Goal: Information Seeking & Learning: Learn about a topic

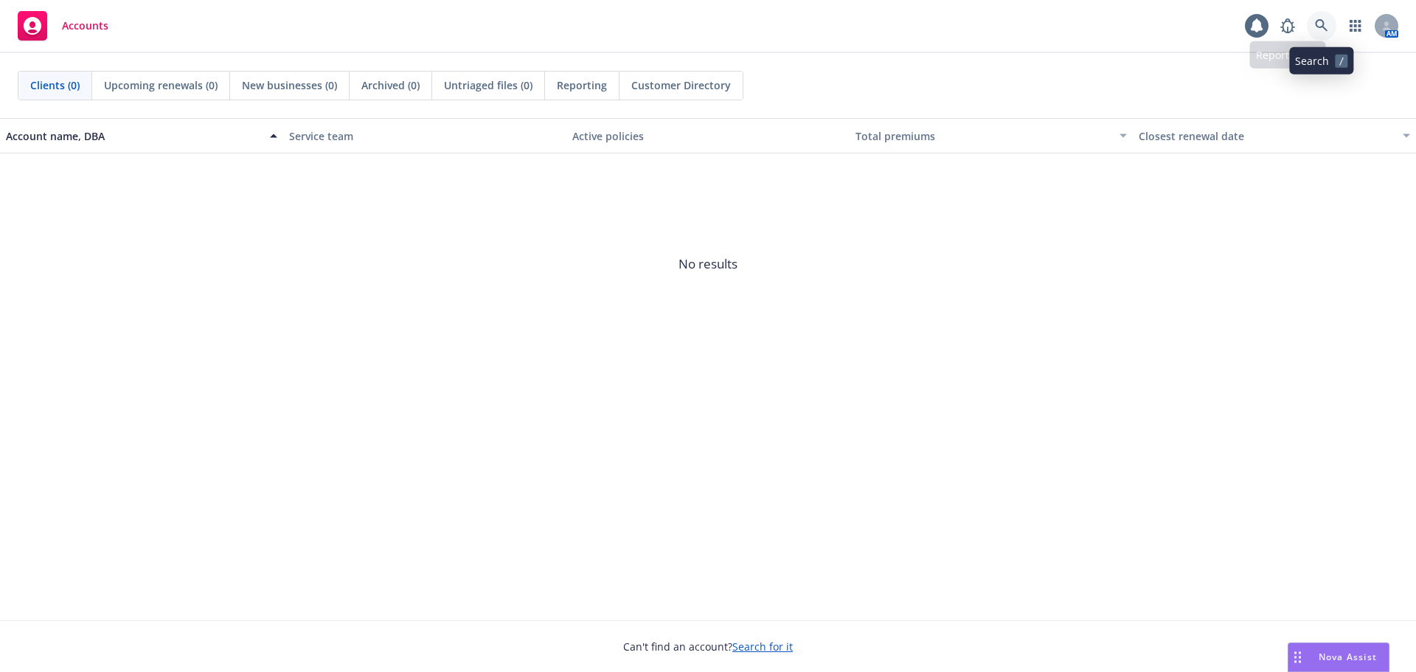
click at [1334, 18] on link at bounding box center [1322, 26] width 30 height 30
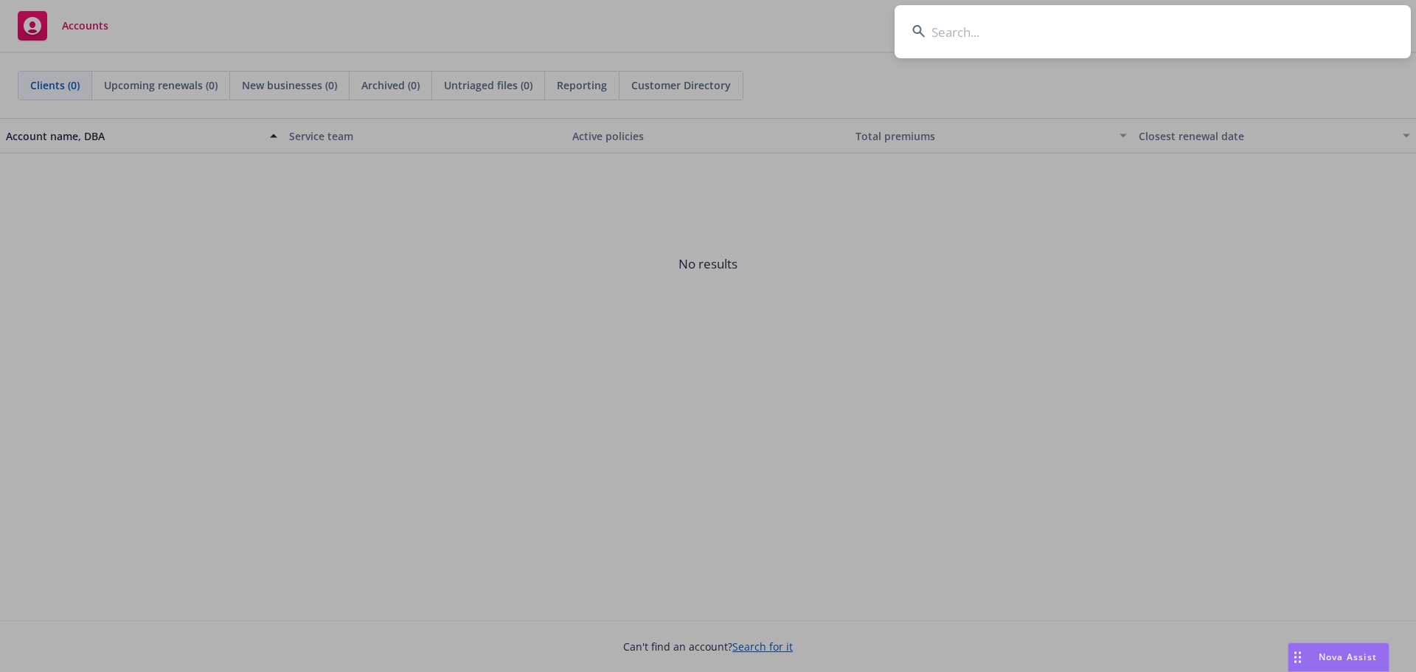
click at [1070, 51] on input at bounding box center [1153, 31] width 516 height 53
click at [1079, 39] on input at bounding box center [1153, 31] width 516 height 53
type input "k"
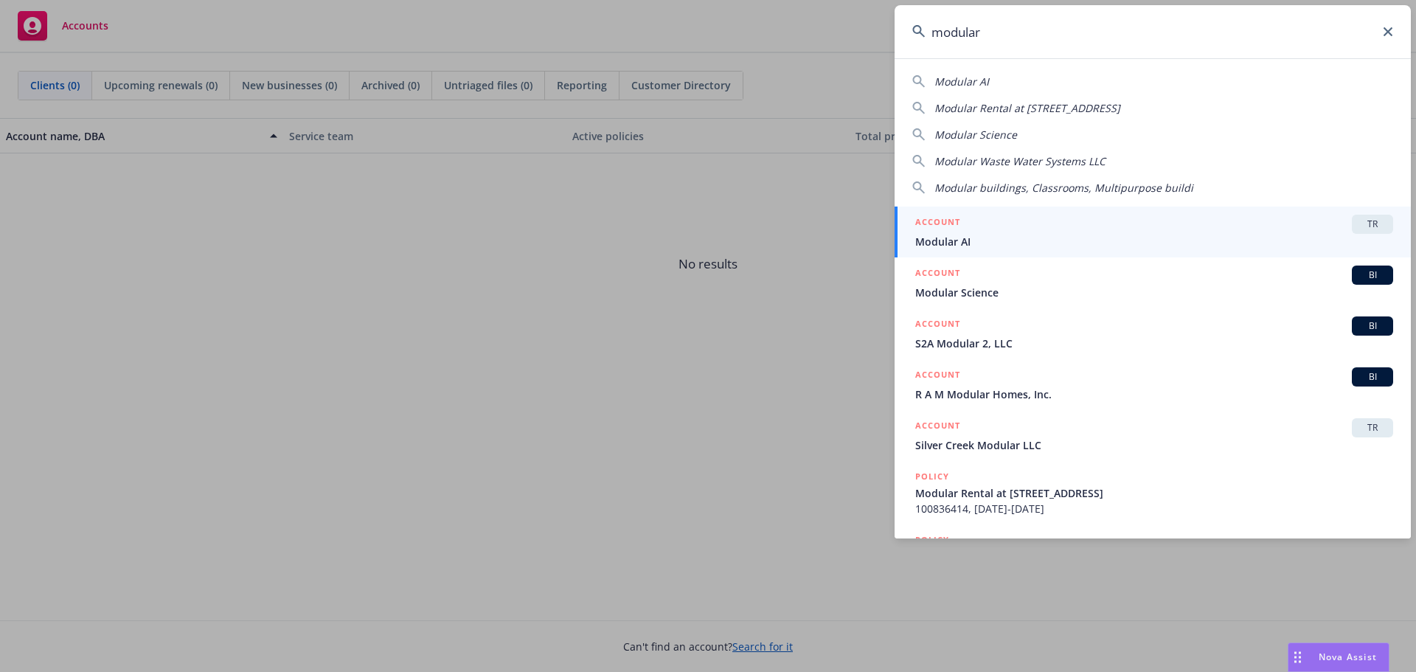
type input "modular"
click at [983, 243] on span "Modular AI" at bounding box center [1154, 241] width 478 height 15
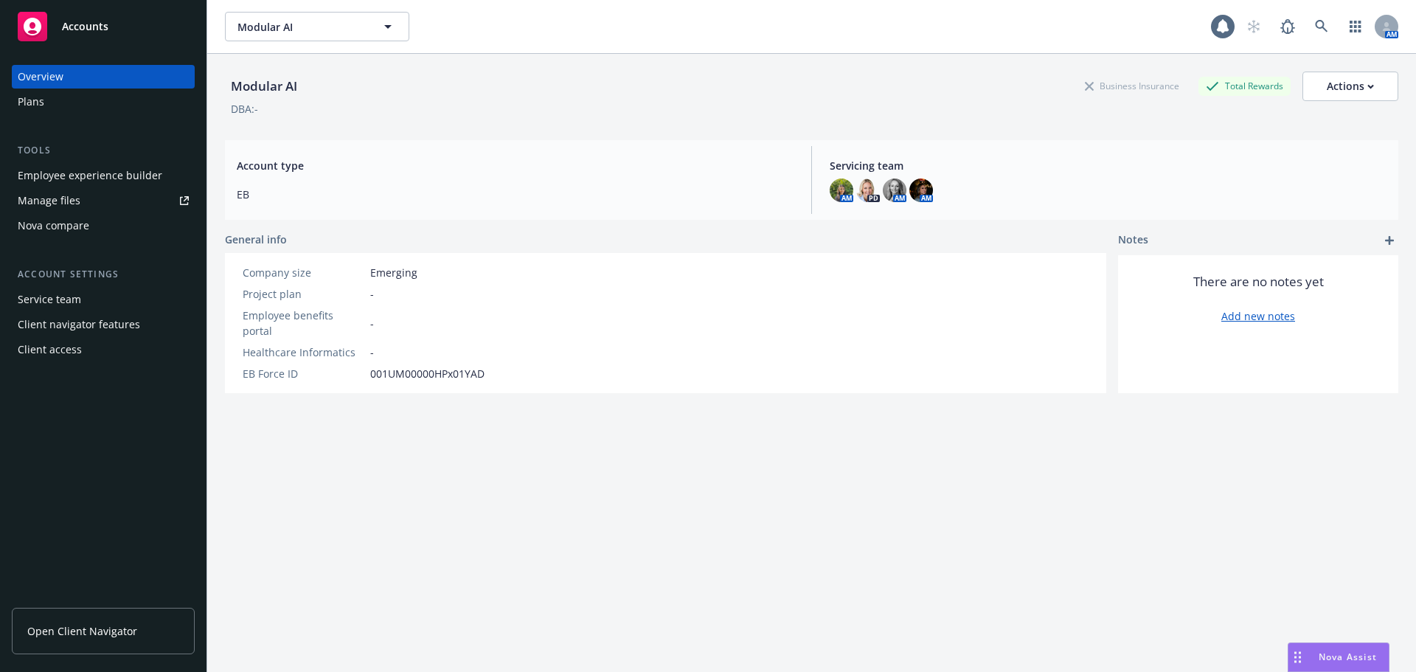
click at [102, 627] on span "Open Client Navigator" at bounding box center [82, 630] width 110 height 15
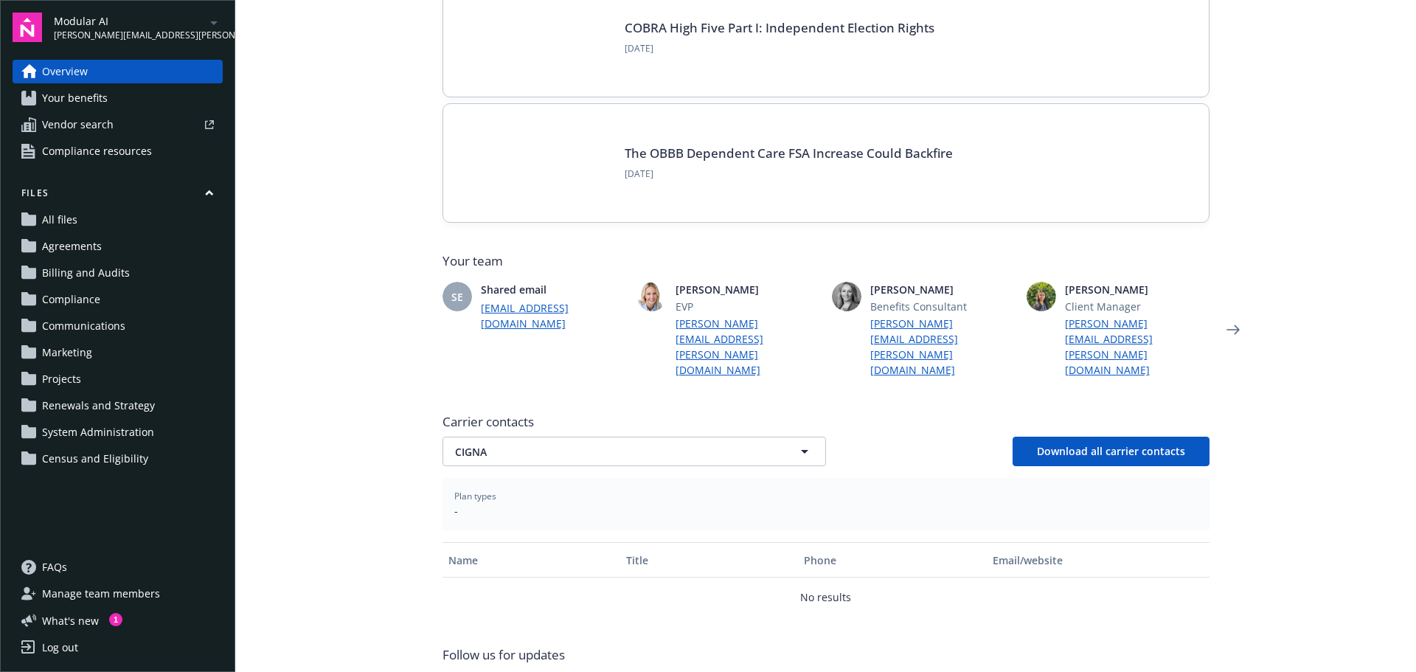
scroll to position [241, 0]
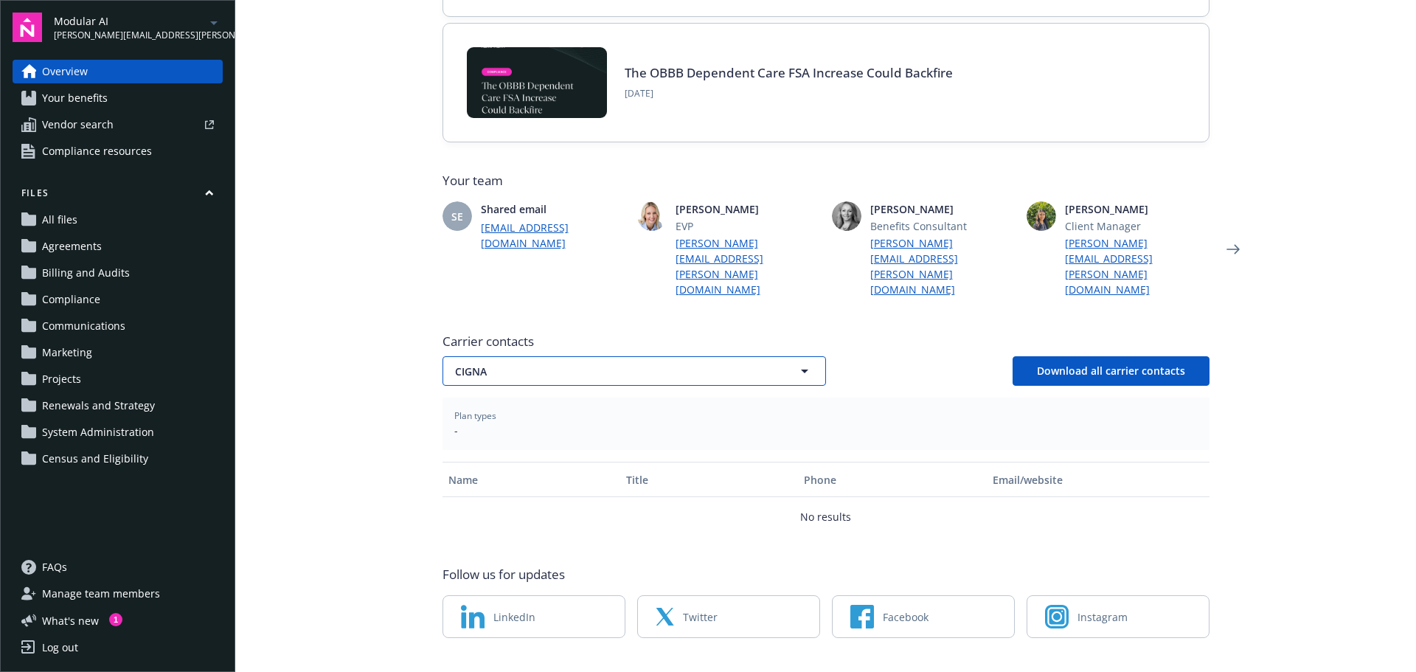
click at [707, 364] on span "CIGNA" at bounding box center [608, 371] width 307 height 15
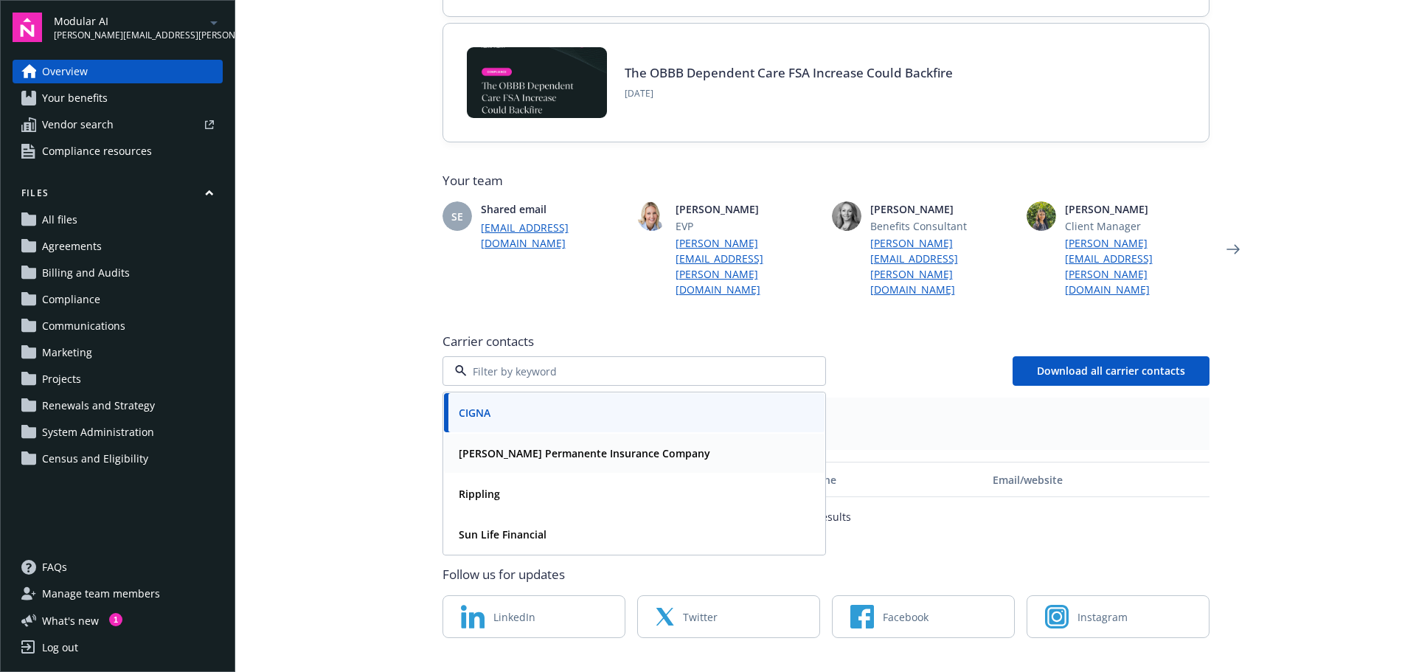
click at [704, 440] on div "Kaiser Permanente Insurance Company" at bounding box center [634, 453] width 381 height 39
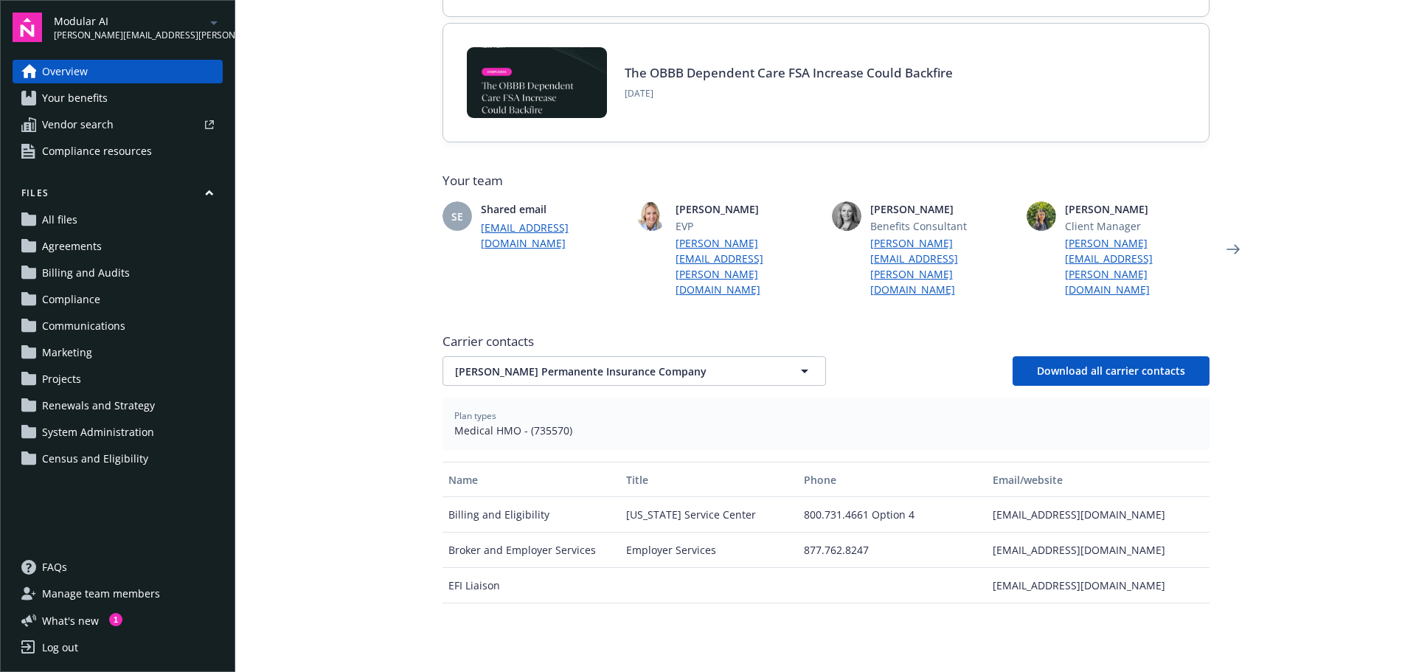
click at [730, 356] on div "Carrier contacts Kaiser Permanente Insurance Company Download all carrier conta…" at bounding box center [826, 577] width 767 height 500
click at [737, 364] on span "Kaiser Permanente Insurance Company" at bounding box center [608, 371] width 307 height 15
click at [681, 483] on div "Rippling" at bounding box center [634, 493] width 363 height 21
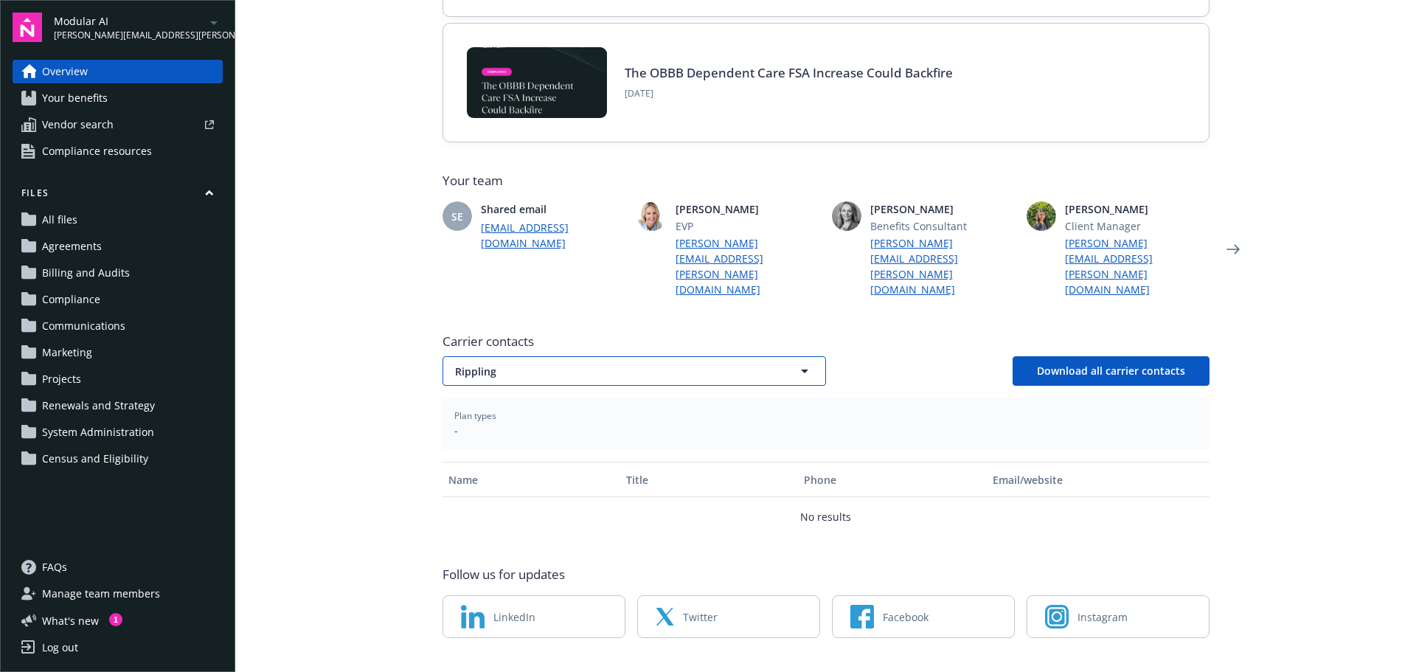
click at [710, 356] on button "Rippling" at bounding box center [635, 371] width 384 height 30
click at [689, 524] on div "Sun Life Financial" at bounding box center [634, 534] width 363 height 21
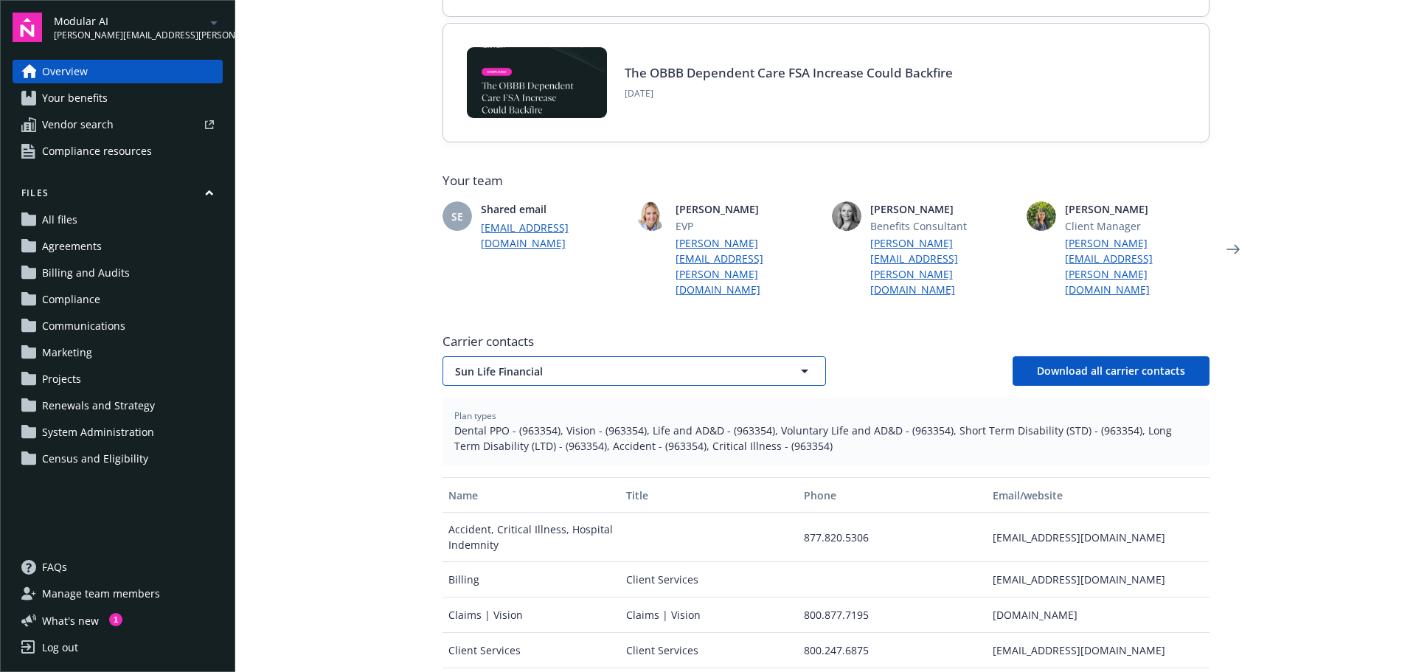
click at [700, 356] on button "Sun Life Financial" at bounding box center [635, 371] width 384 height 30
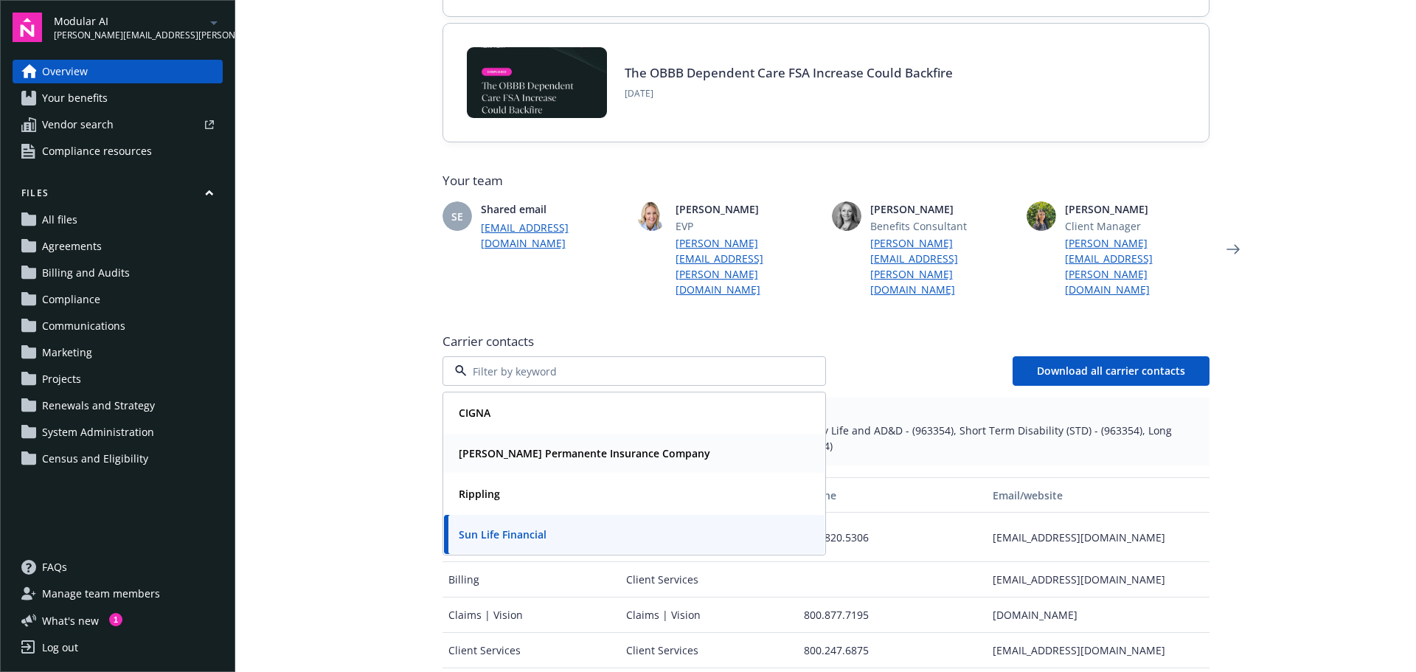
click at [682, 434] on div "[PERSON_NAME] Permanente Insurance Company" at bounding box center [634, 453] width 381 height 39
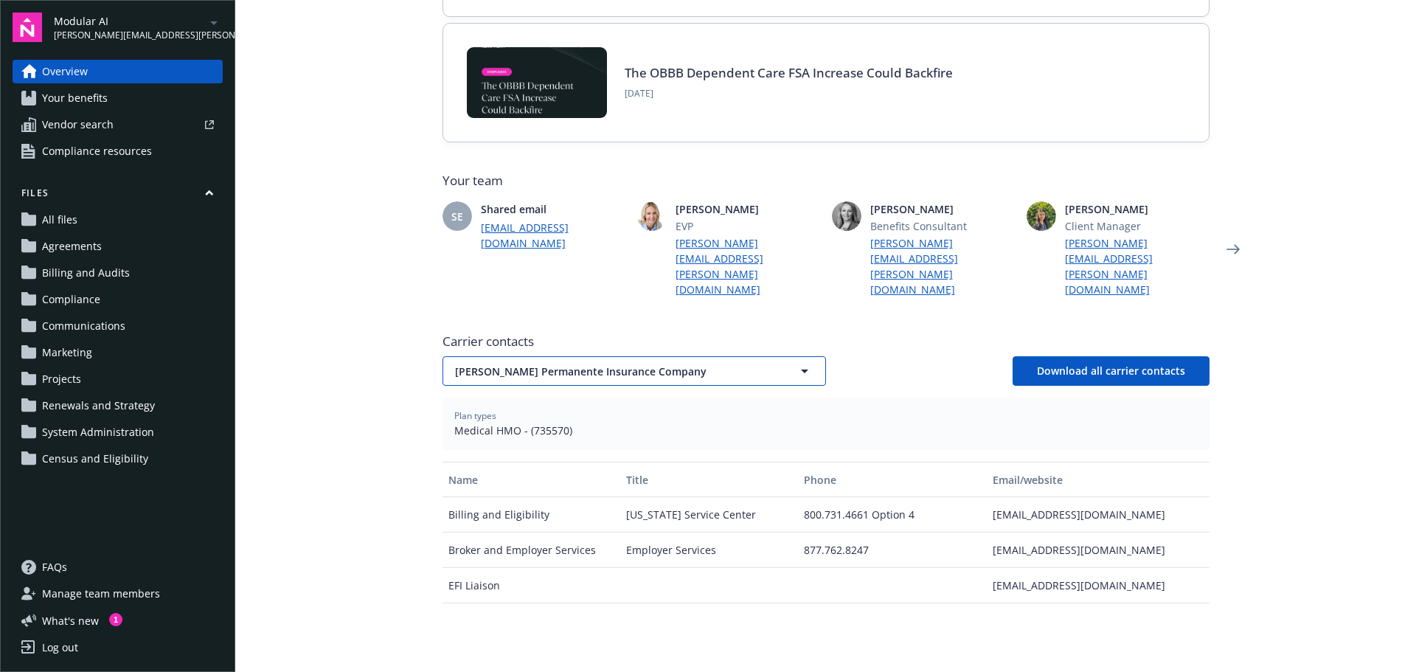
click at [695, 364] on span "[PERSON_NAME] Permanente Insurance Company" at bounding box center [608, 371] width 307 height 15
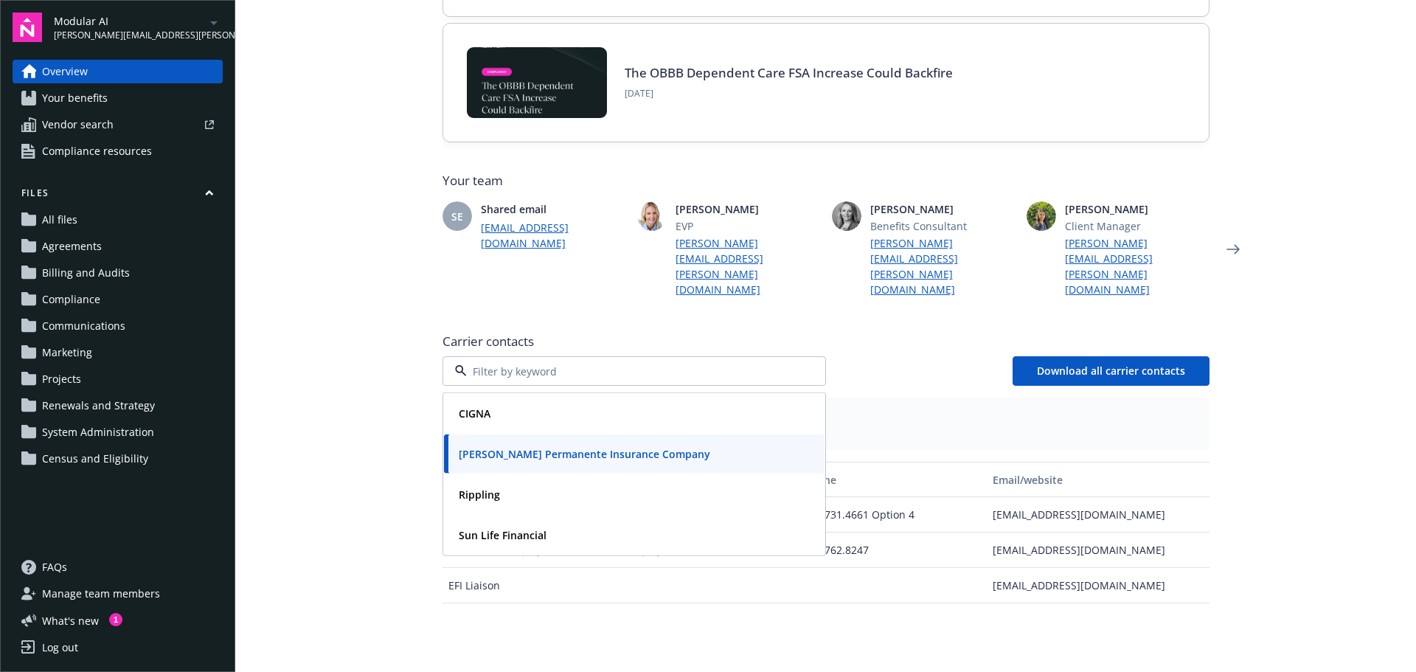
click at [696, 364] on input at bounding box center [631, 371] width 329 height 15
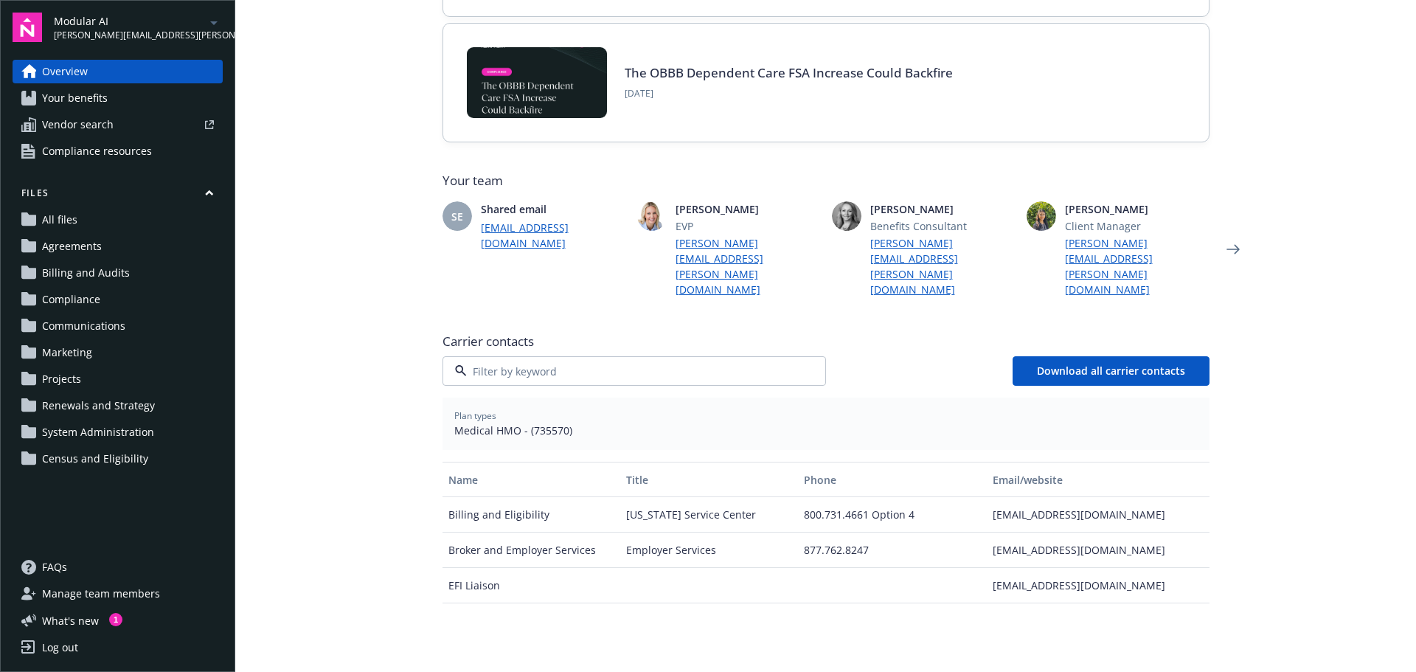
click at [682, 402] on div "CIGNA" at bounding box center [634, 412] width 363 height 21
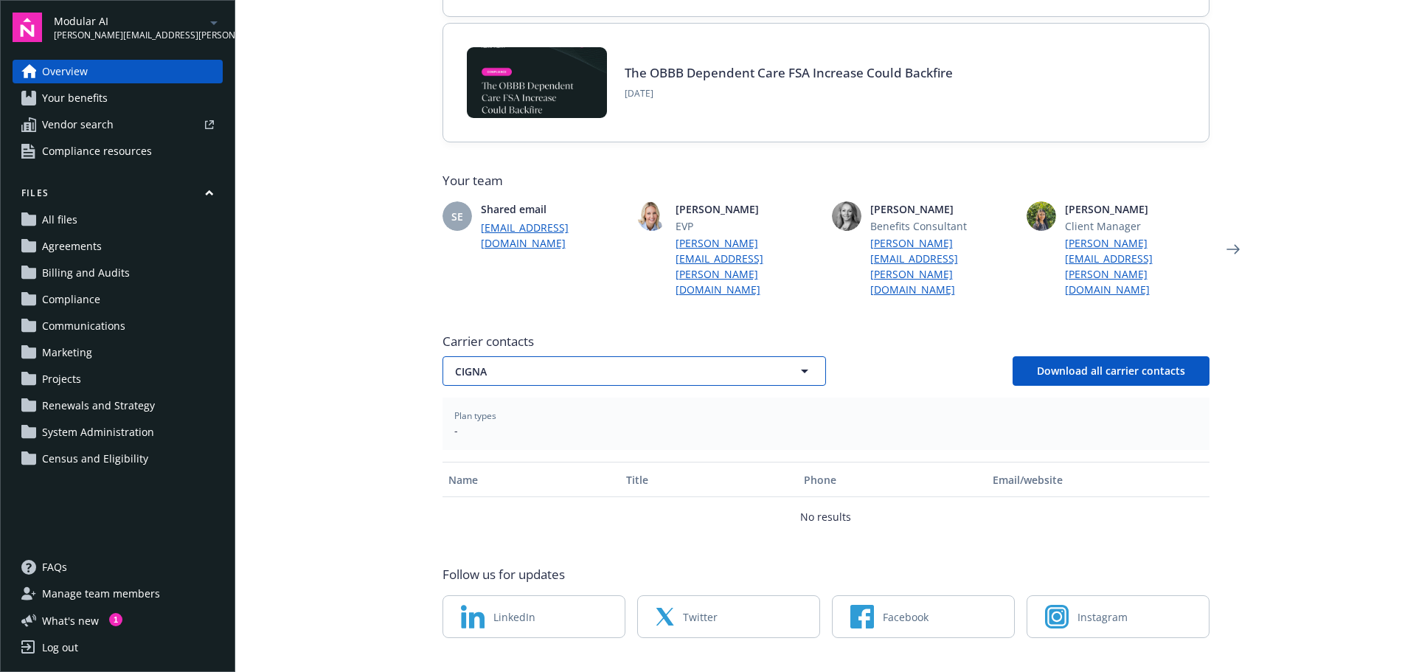
click at [685, 364] on span "CIGNA" at bounding box center [608, 371] width 307 height 15
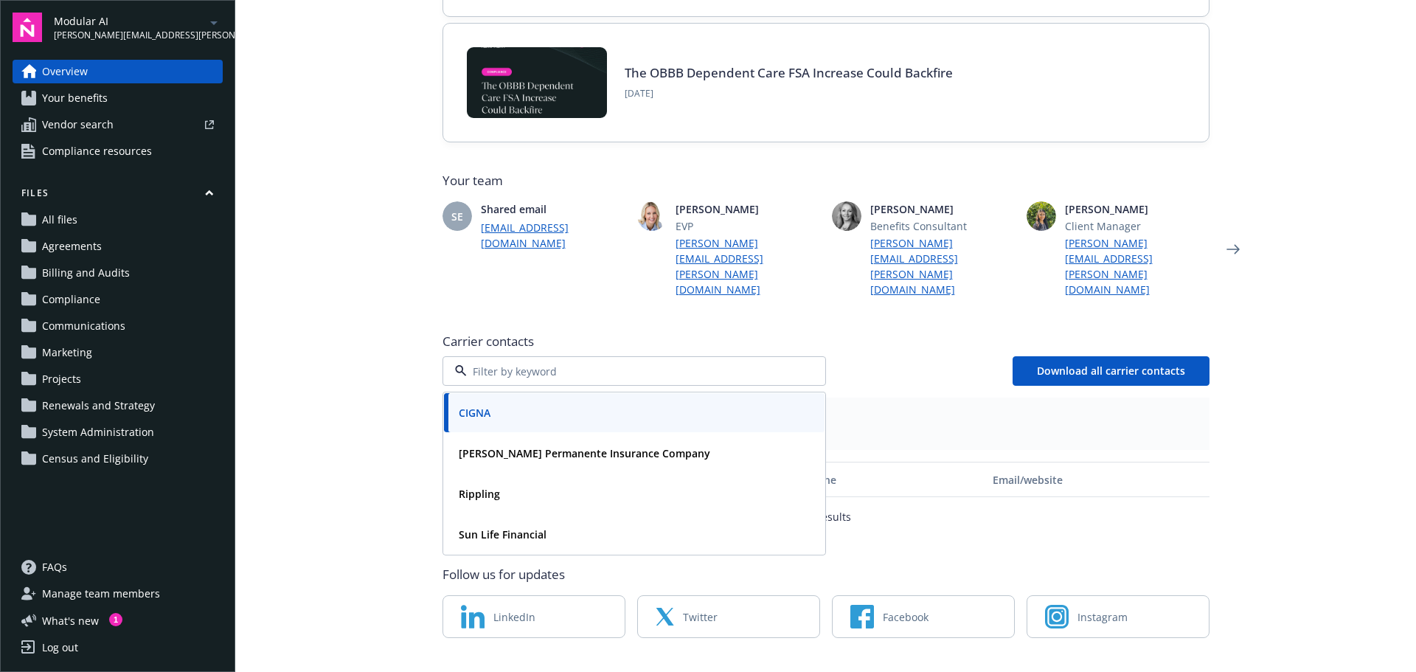
click at [679, 393] on div "CIGNA" at bounding box center [634, 412] width 381 height 39
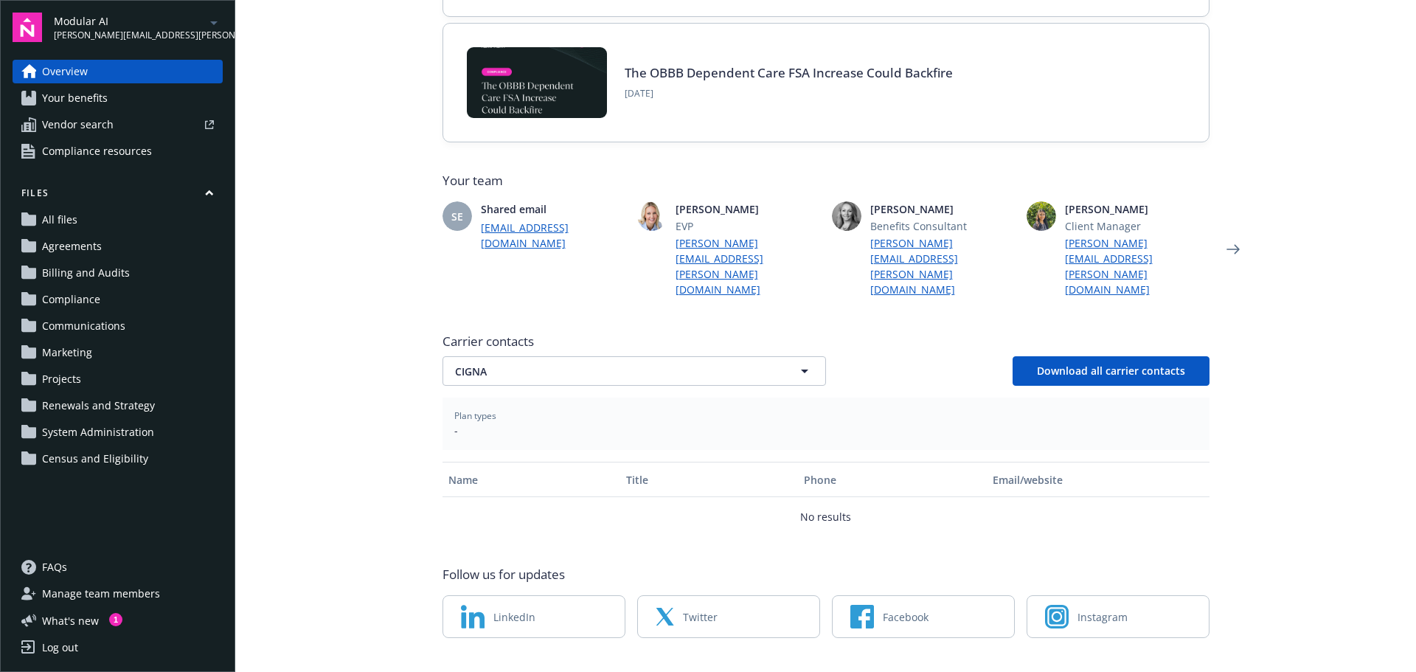
click at [117, 260] on div "Files All files Agreements Billing and Audits Compliance Communications Marketi…" at bounding box center [118, 329] width 210 height 284
click at [117, 249] on link "Agreements" at bounding box center [118, 247] width 210 height 24
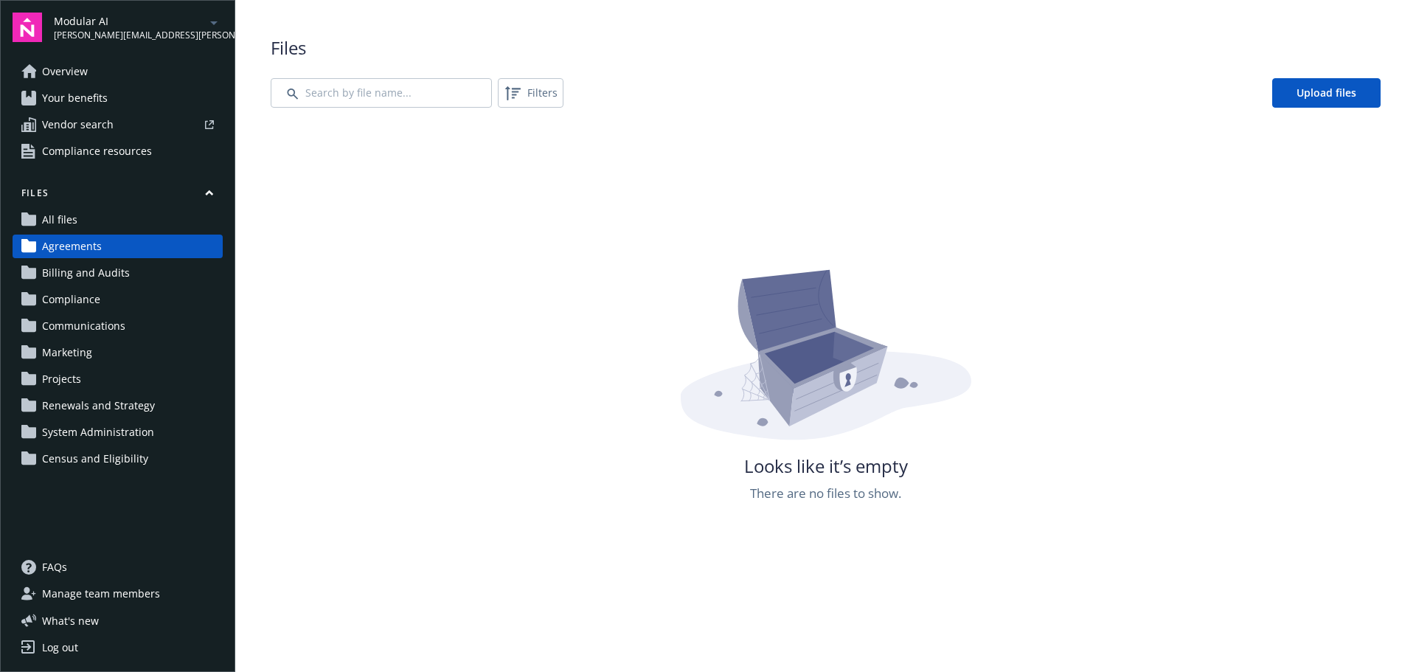
click at [123, 269] on span "Billing and Audits" at bounding box center [86, 273] width 88 height 24
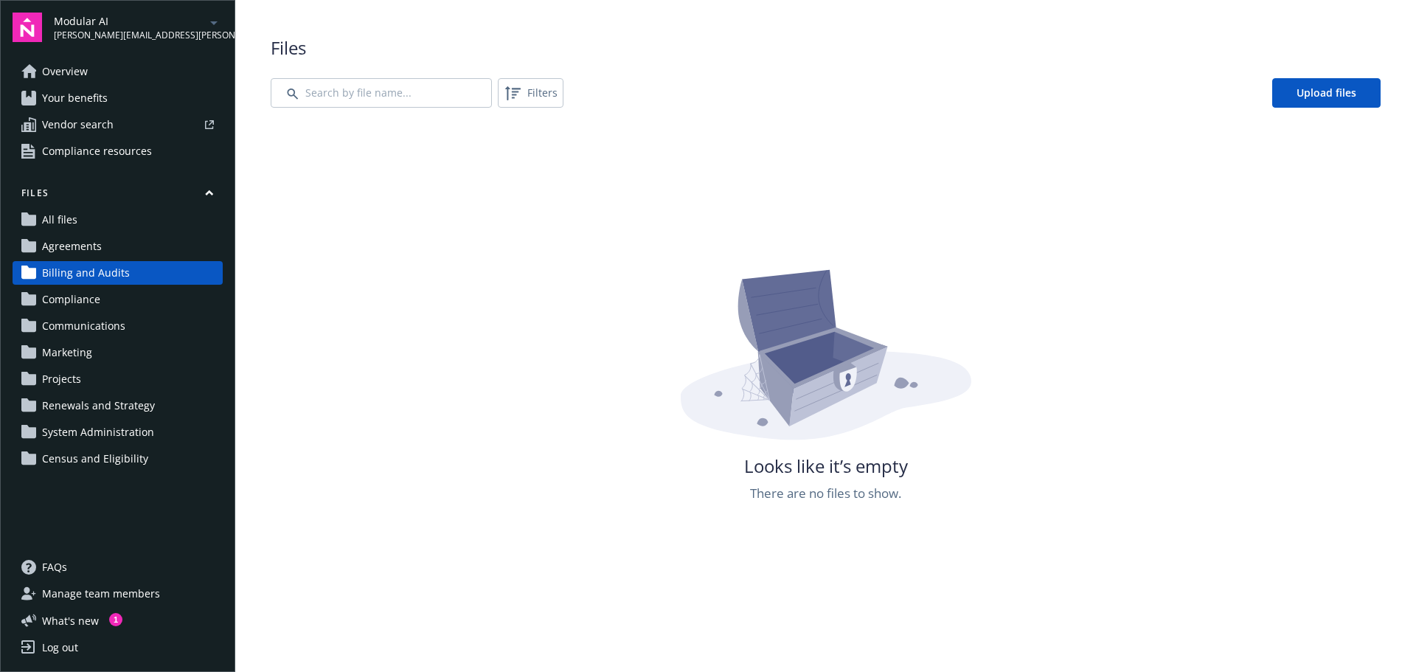
click at [131, 228] on link "All files" at bounding box center [118, 220] width 210 height 24
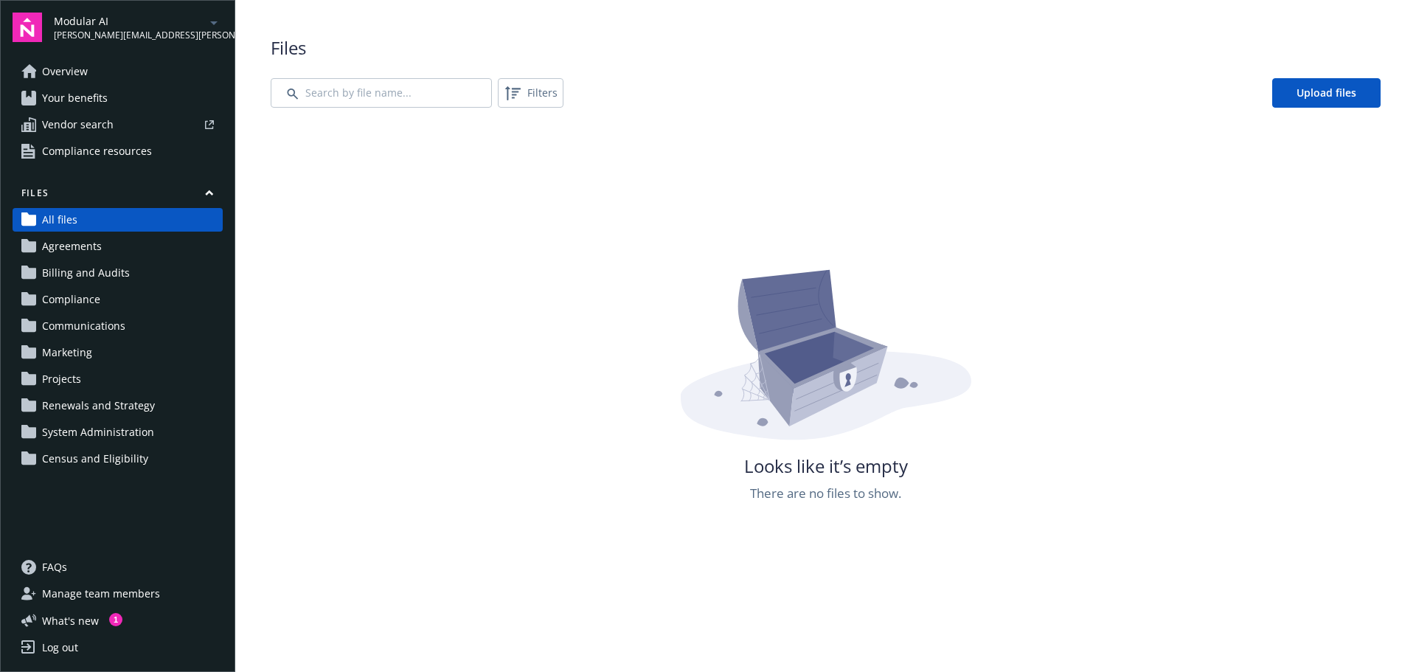
click at [114, 108] on link "Your benefits" at bounding box center [118, 98] width 210 height 24
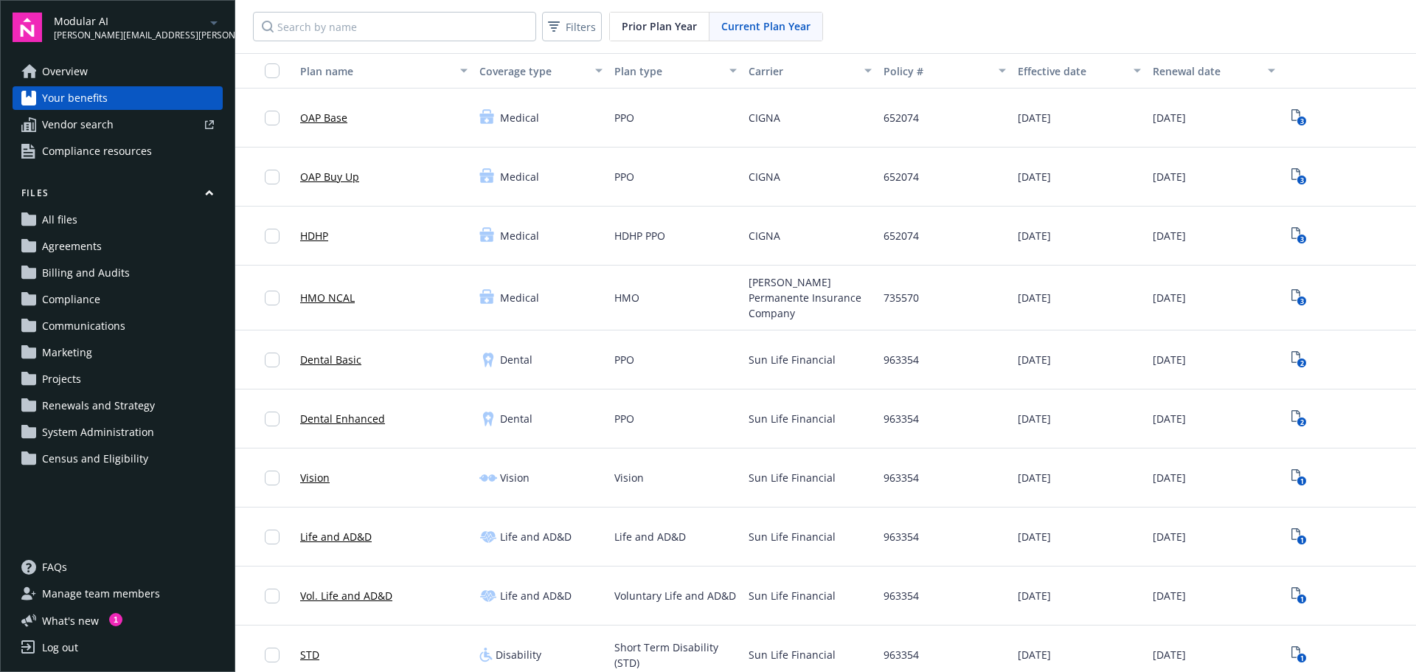
drag, startPoint x: 82, startPoint y: 75, endPoint x: 171, endPoint y: 108, distance: 95.2
click at [82, 75] on span "Overview" at bounding box center [65, 72] width 46 height 24
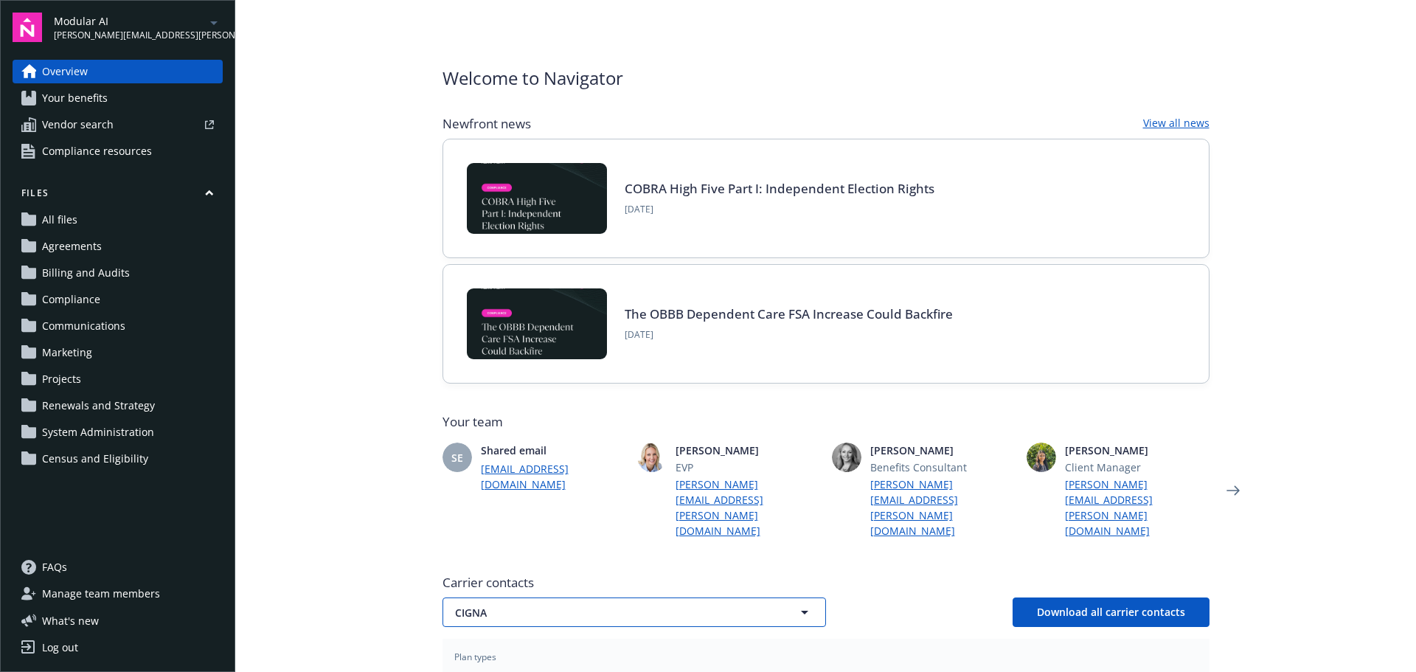
click at [679, 605] on span "CIGNA" at bounding box center [608, 612] width 307 height 15
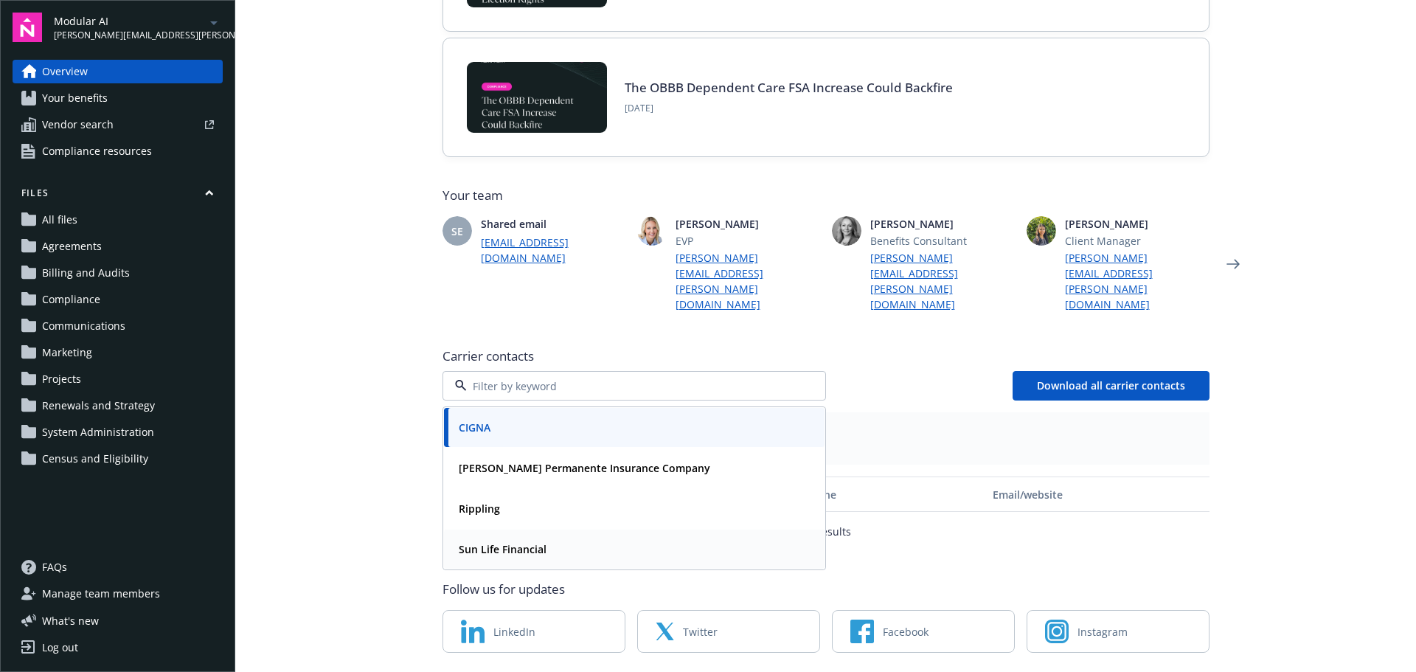
scroll to position [241, 0]
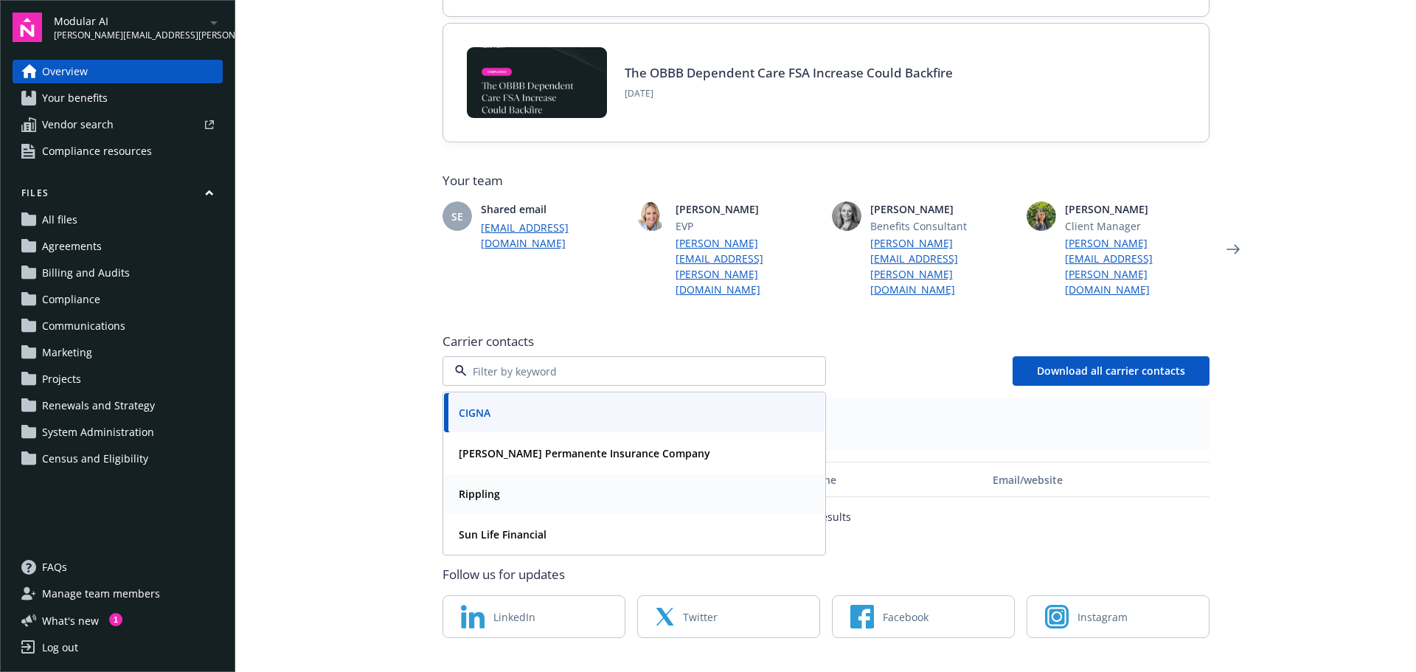
click at [555, 483] on div "Rippling" at bounding box center [634, 493] width 363 height 21
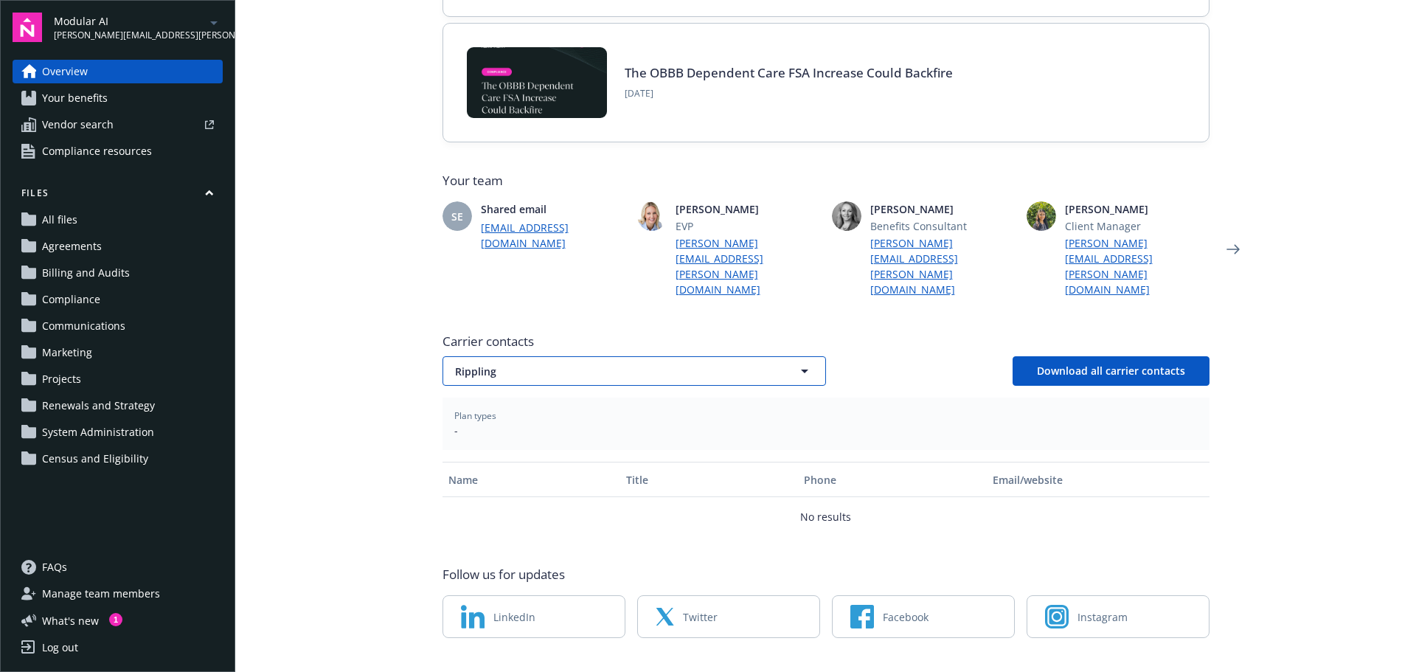
click at [619, 364] on span "Rippling" at bounding box center [608, 371] width 307 height 15
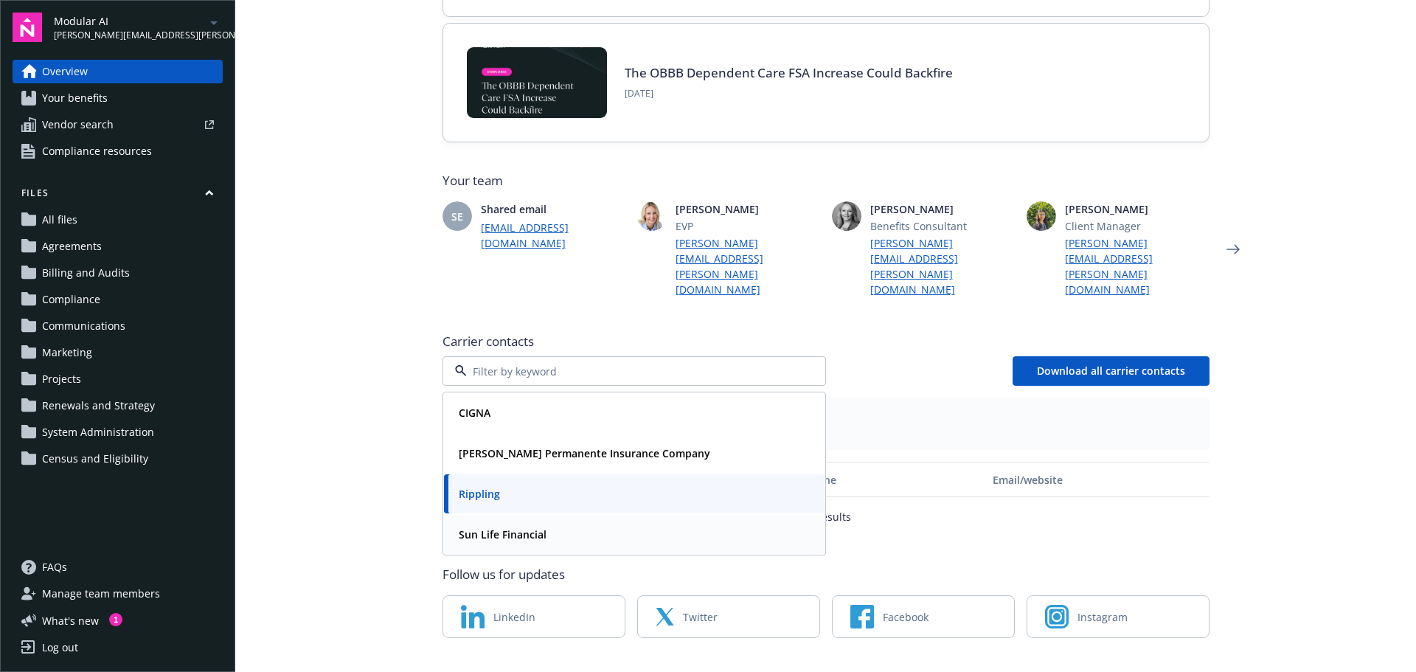
click at [575, 515] on div "Sun Life Financial" at bounding box center [634, 534] width 381 height 39
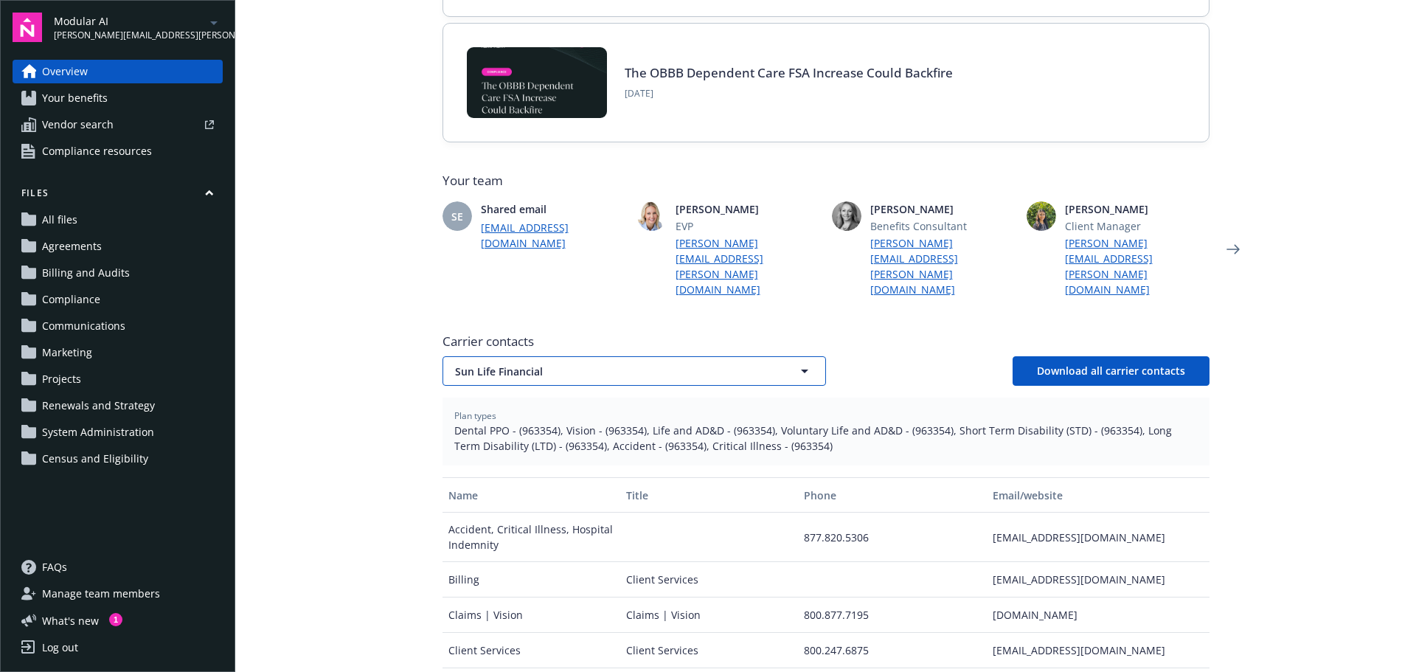
click at [627, 364] on span "Sun Life Financial" at bounding box center [608, 371] width 307 height 15
click at [588, 402] on div "CIGNA" at bounding box center [634, 412] width 363 height 21
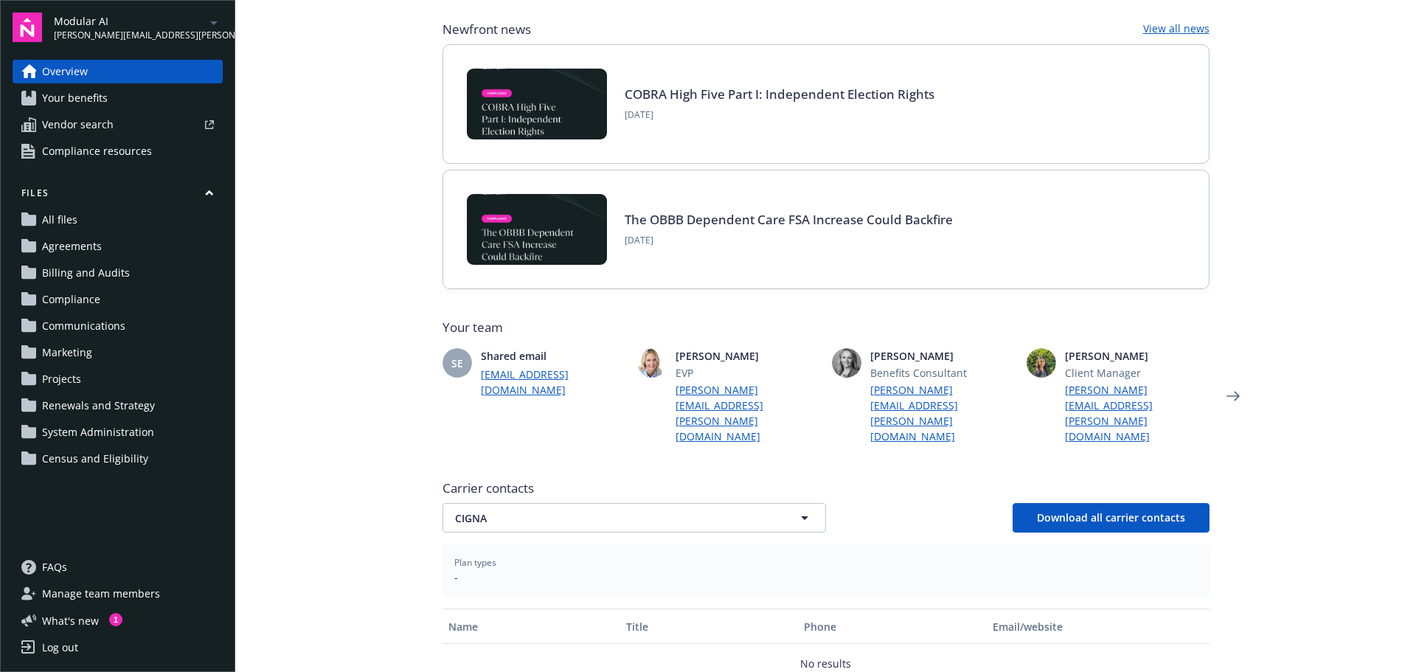
scroll to position [0, 0]
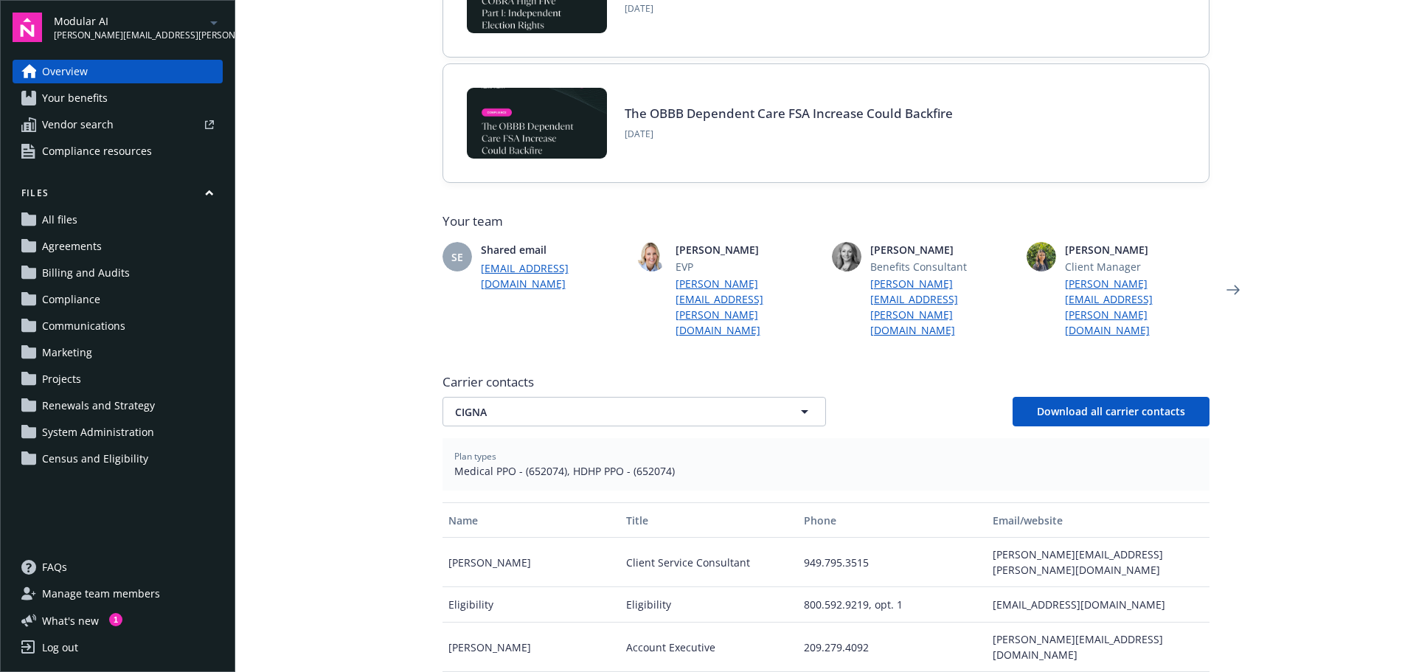
scroll to position [221, 0]
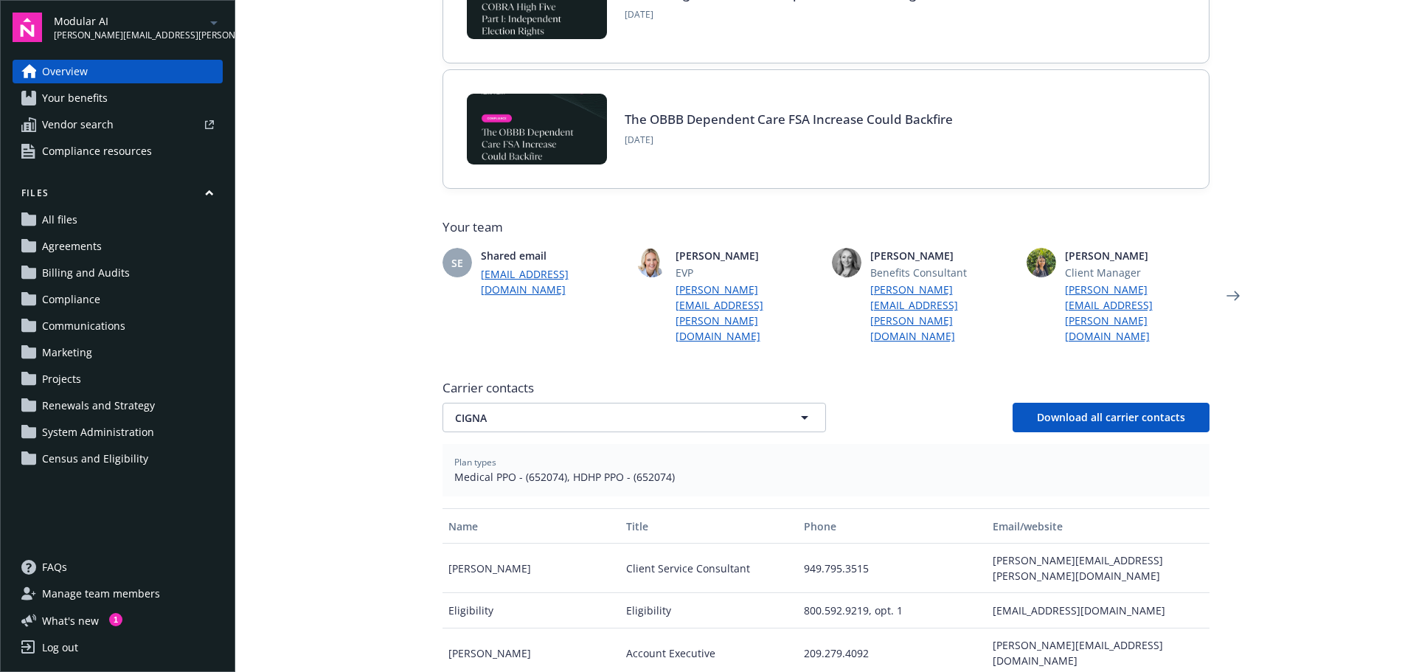
click at [557, 379] on div "Carrier contacts CIGNA CIGNA Download all carrier contacts" at bounding box center [826, 405] width 767 height 53
click at [557, 410] on span "CIGNA" at bounding box center [608, 417] width 307 height 15
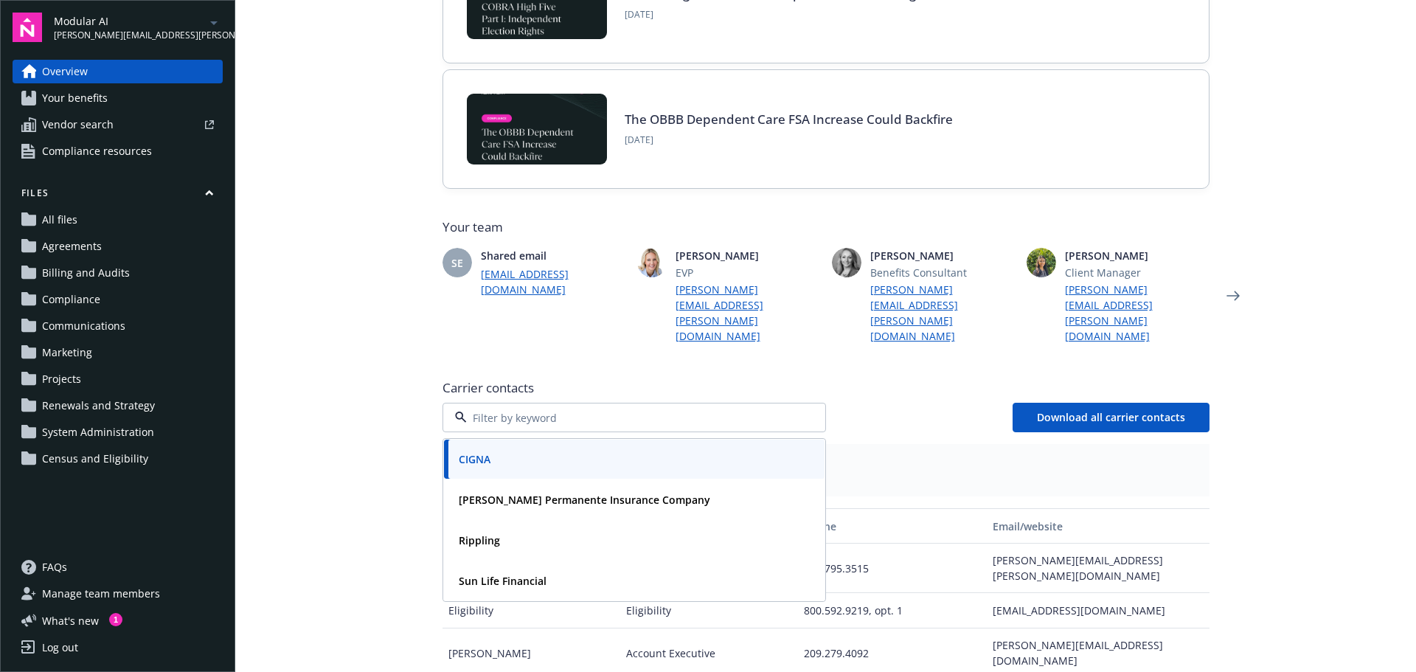
click at [524, 379] on span "Carrier contacts" at bounding box center [826, 388] width 767 height 18
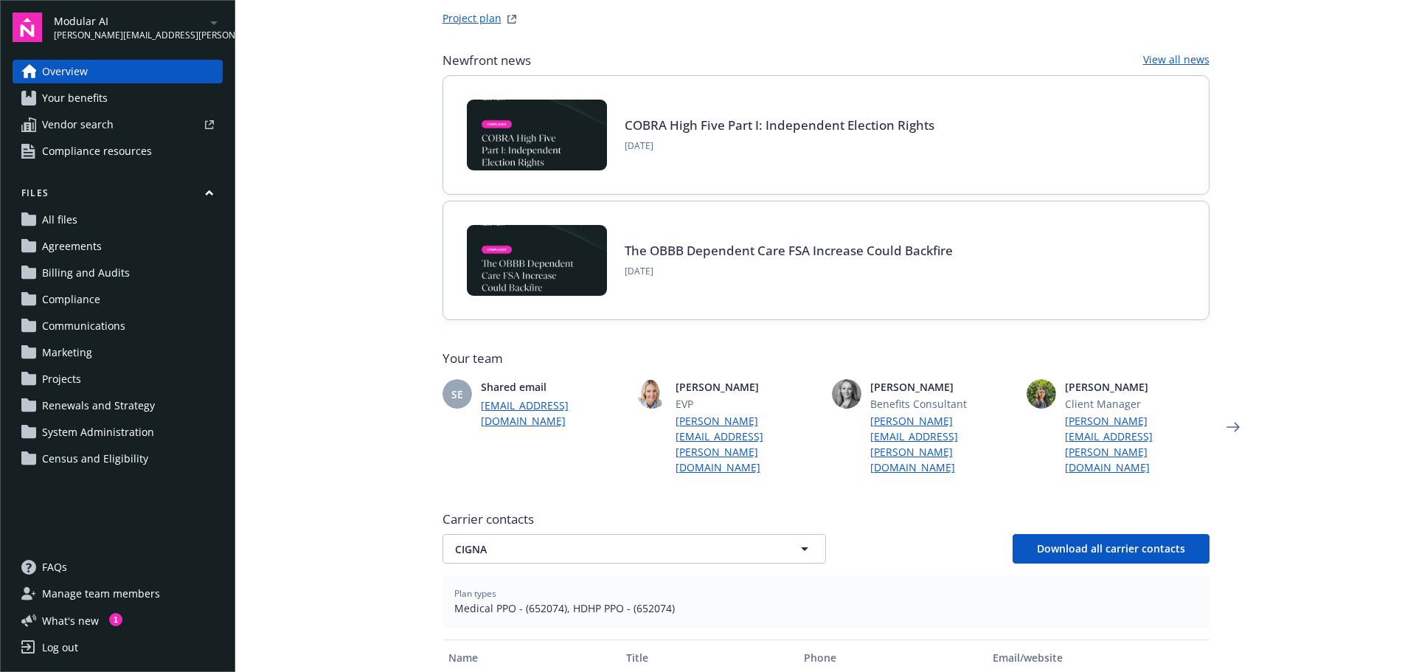
scroll to position [0, 0]
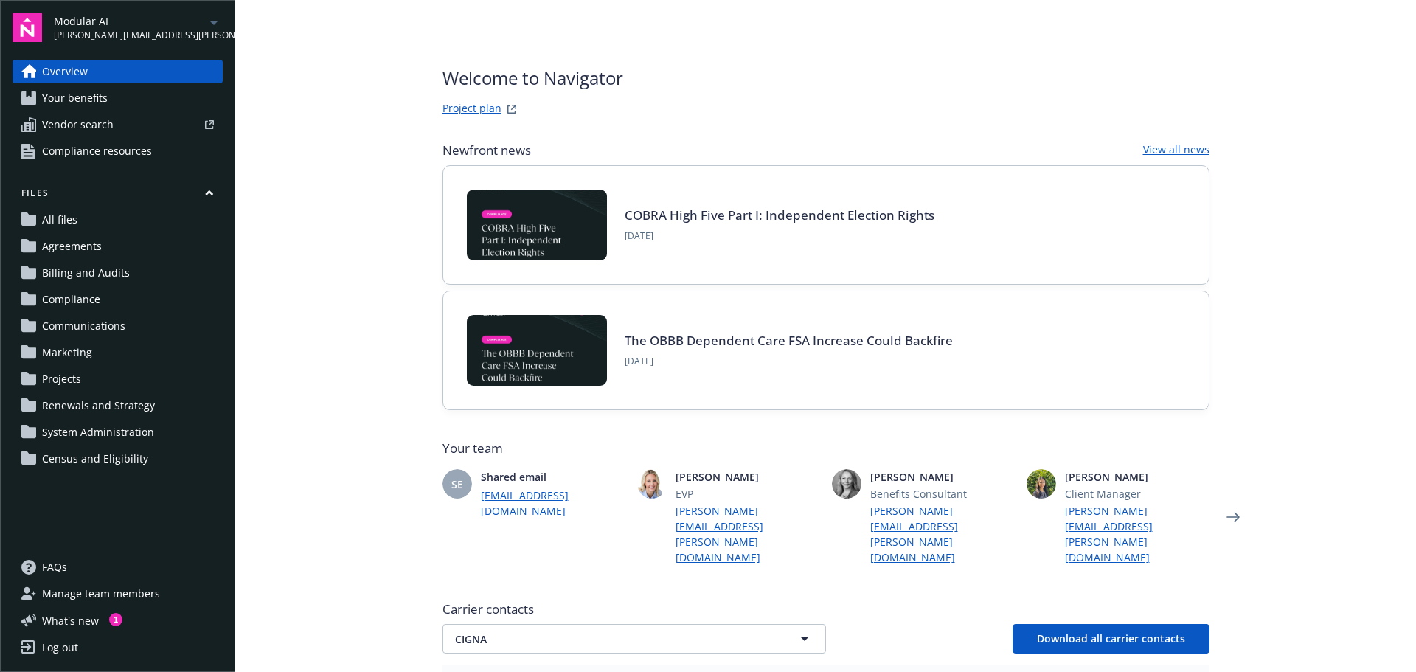
click at [373, 219] on main "Welcome to Navigator Project plan Newfront news View all news COBRA High Five P…" at bounding box center [825, 336] width 1181 height 672
click at [90, 103] on span "Your benefits" at bounding box center [75, 98] width 66 height 24
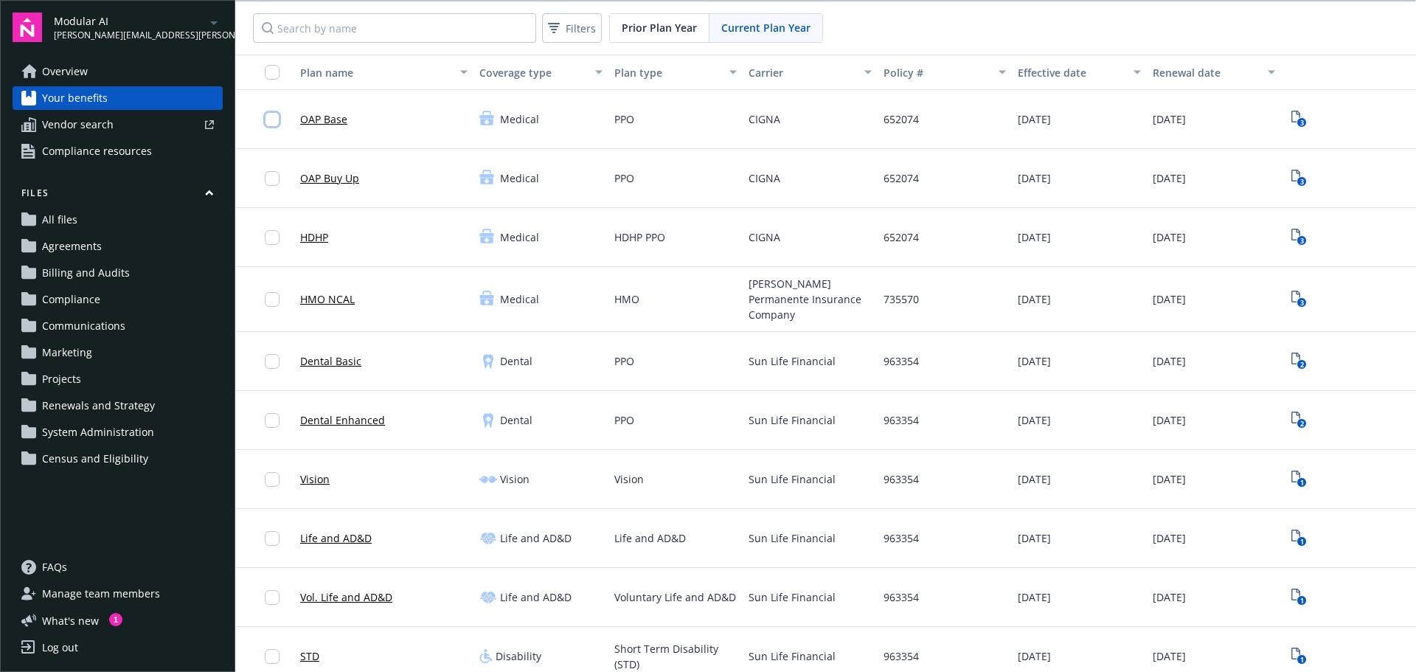
click at [279, 125] on input "checkbox" at bounding box center [272, 119] width 15 height 15
click at [269, 178] on input "checkbox" at bounding box center [272, 178] width 15 height 15
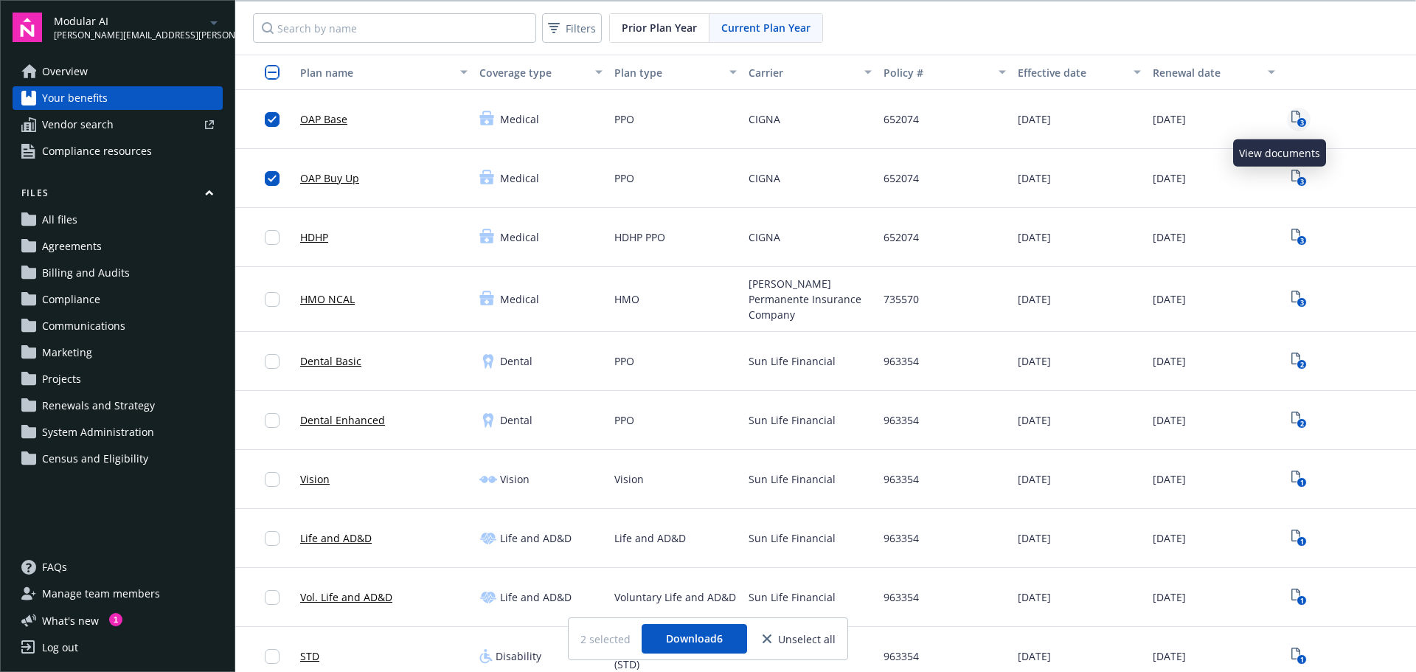
click at [1292, 121] on icon "View Plan Documents" at bounding box center [1296, 117] width 9 height 12
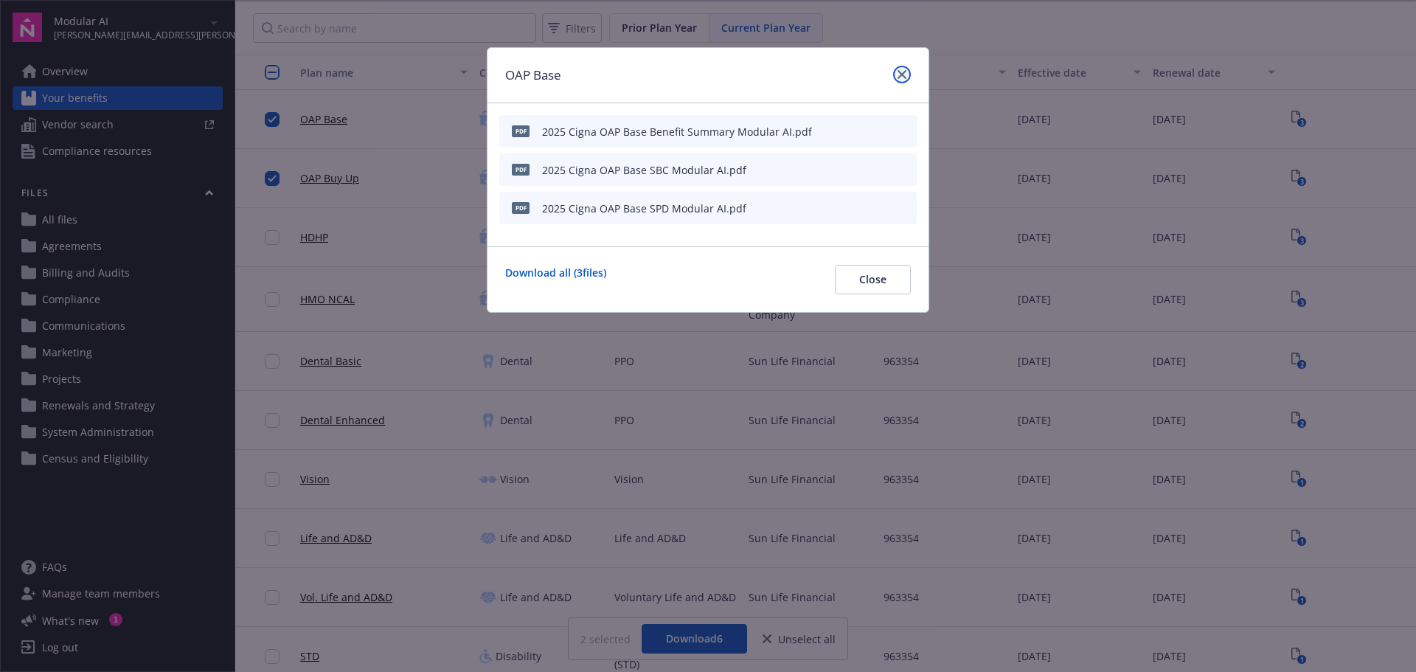
click at [906, 72] on icon "close" at bounding box center [902, 74] width 9 height 9
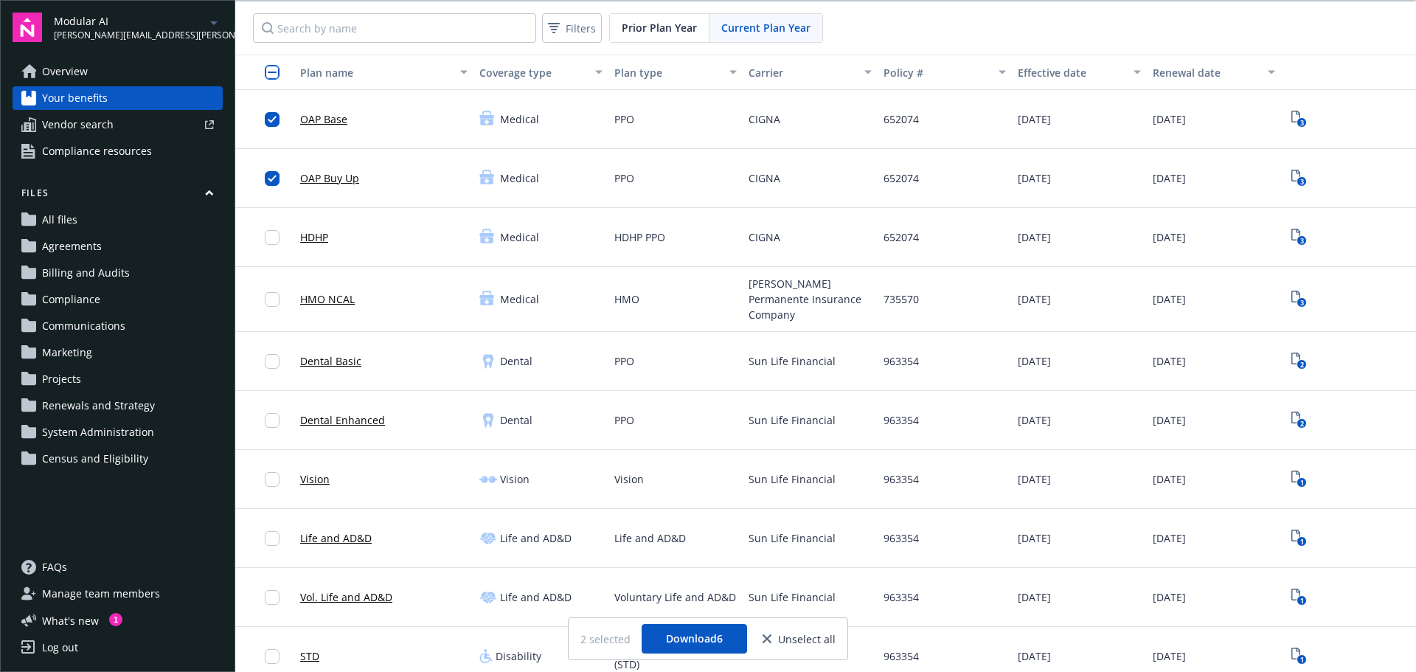
click at [325, 123] on link "OAP Base" at bounding box center [323, 118] width 47 height 15
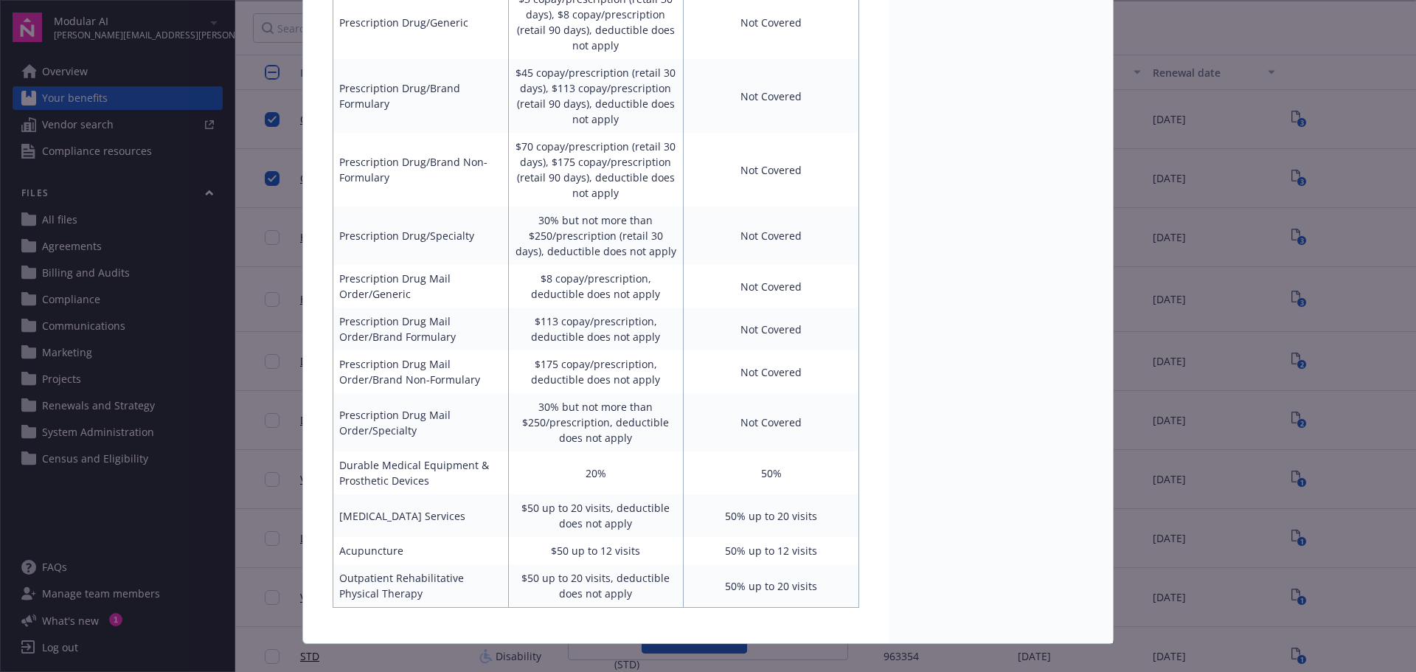
scroll to position [1000, 0]
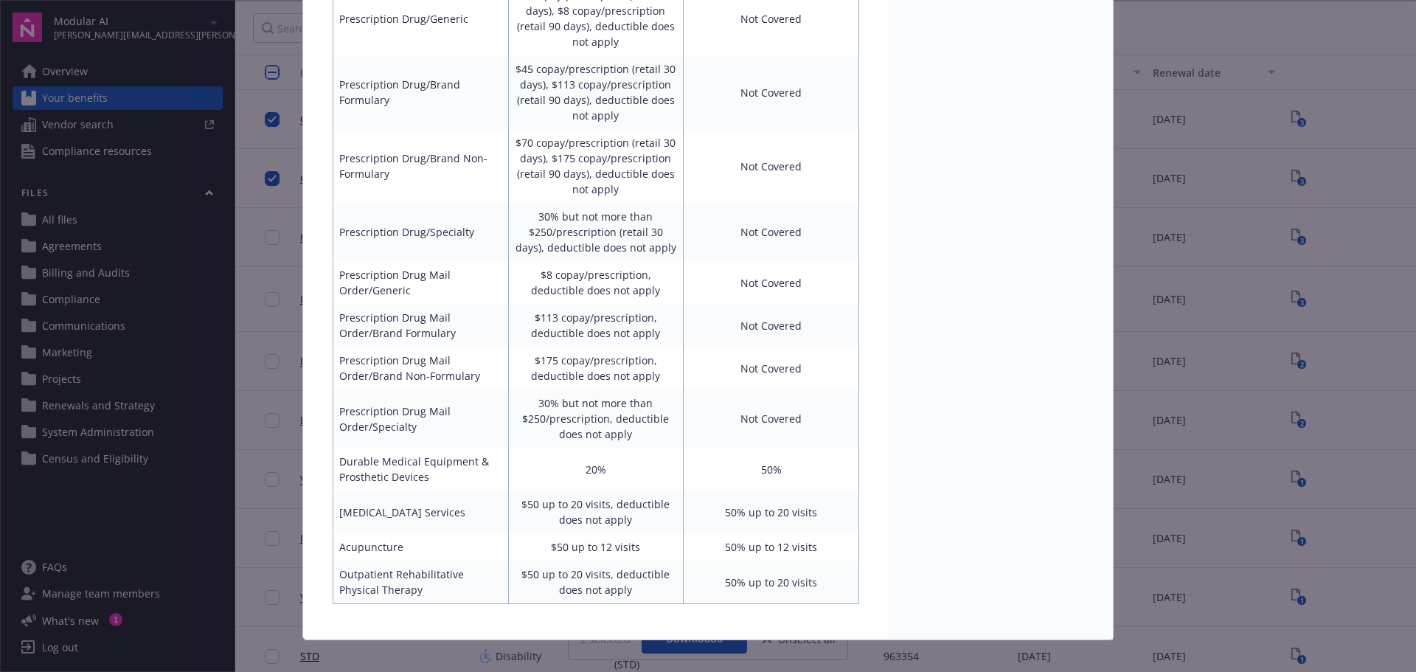
click at [1350, 343] on div "Medical - OAP Base - Medical PPO OAP Base Benefit attributes Benefit In Network…" at bounding box center [708, 336] width 1416 height 672
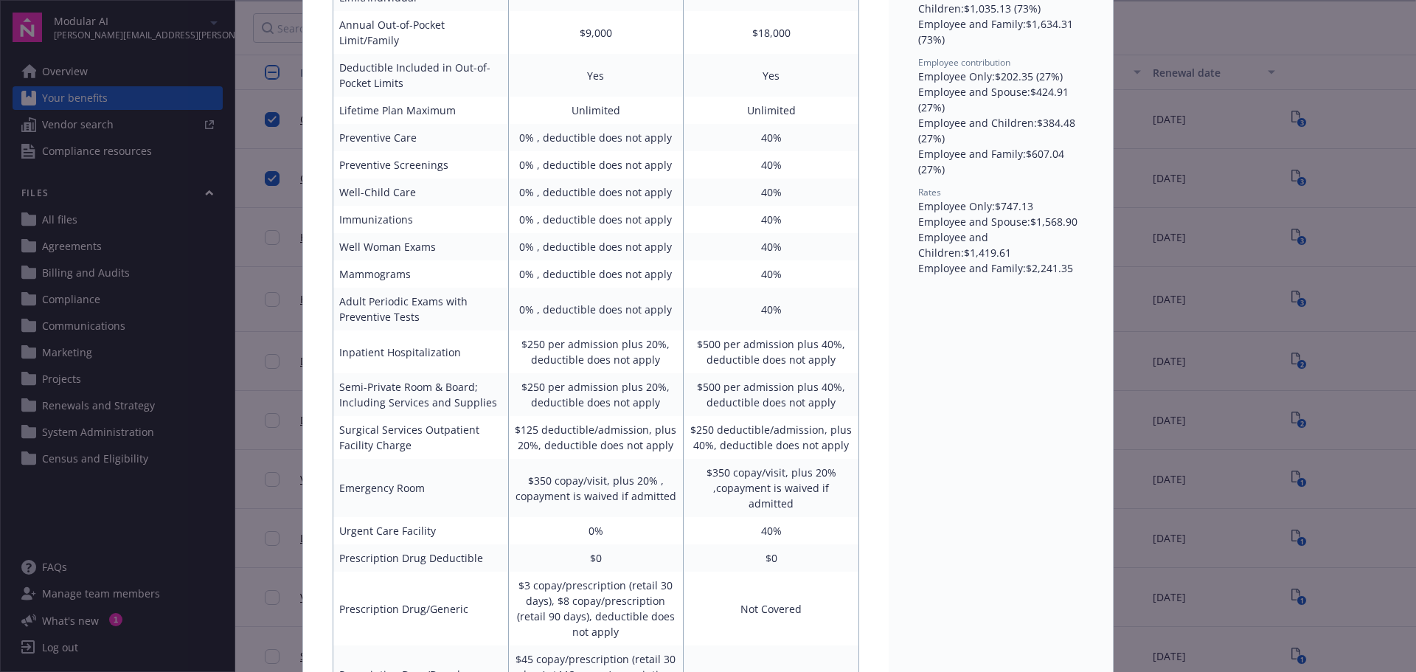
scroll to position [0, 0]
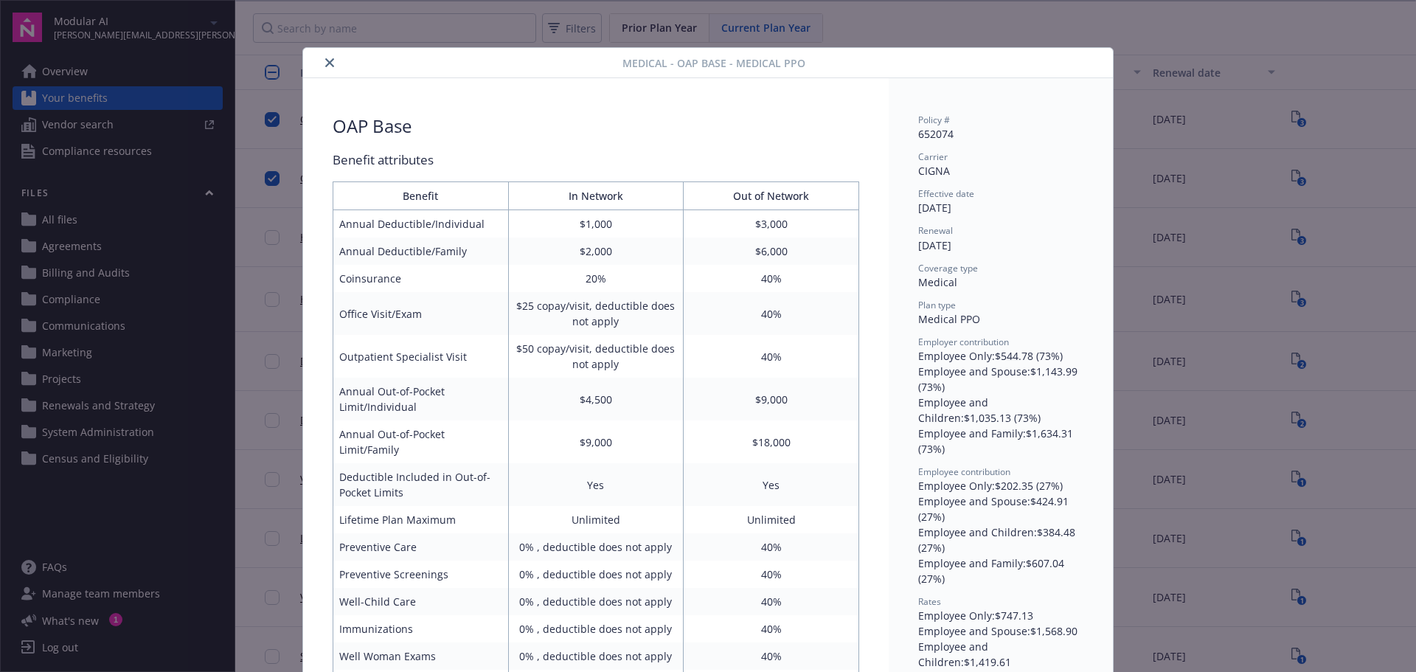
click at [325, 66] on icon "close" at bounding box center [329, 62] width 9 height 9
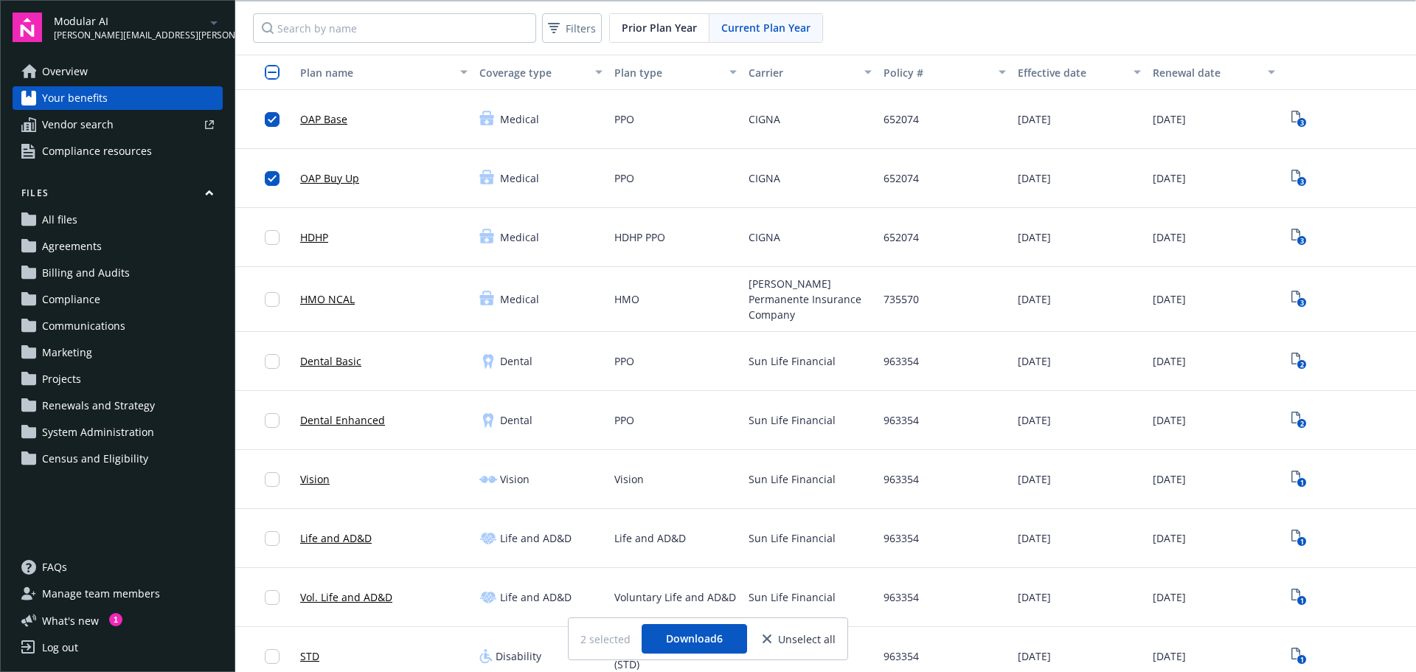
click at [310, 299] on link "HMO NCAL" at bounding box center [327, 298] width 55 height 15
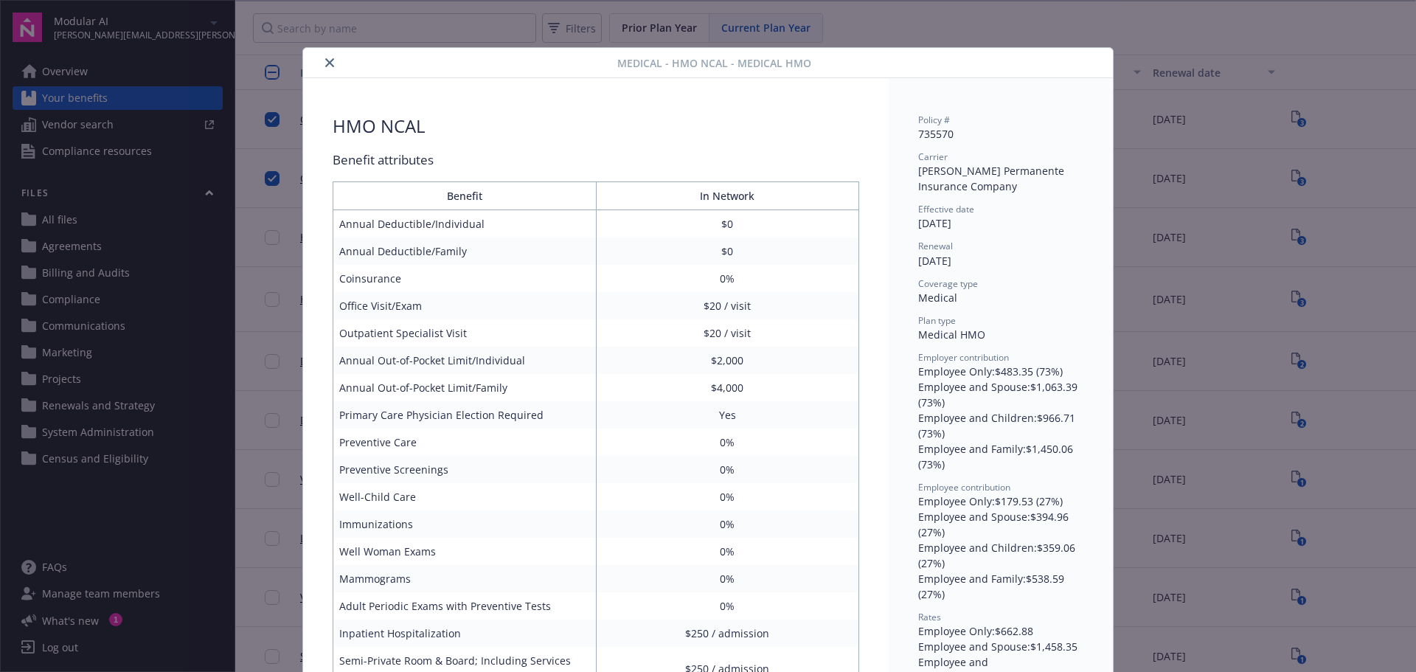
click at [313, 60] on div at bounding box center [463, 63] width 308 height 18
click at [321, 60] on button "close" at bounding box center [330, 63] width 18 height 18
